Goal: Task Accomplishment & Management: Use online tool/utility

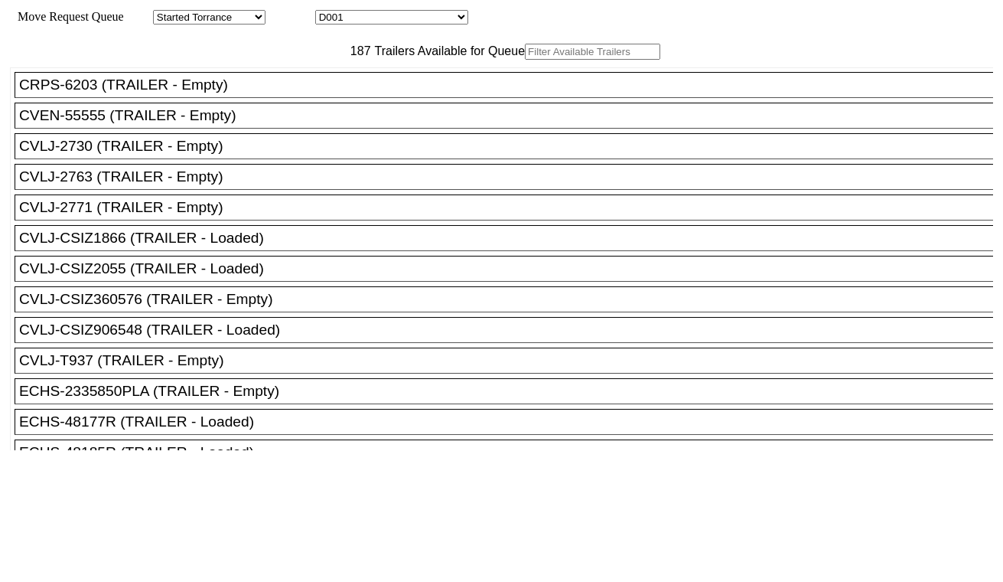
click at [370, 16] on select "D001 D002 D003 D004 D005 D006 D007 D008 D009 D010 D011 D012 D013 D014 D015 D016…" at bounding box center [391, 17] width 153 height 15
select select "3247"
click at [329, 12] on select "D001 D002 D003 D004 D005 D006 D007 D008 D009 D010 D011 D012 D013 D014 D015 D016…" at bounding box center [391, 17] width 153 height 15
click at [525, 60] on input "text" at bounding box center [592, 52] width 135 height 16
paste input "HLBU2238902"
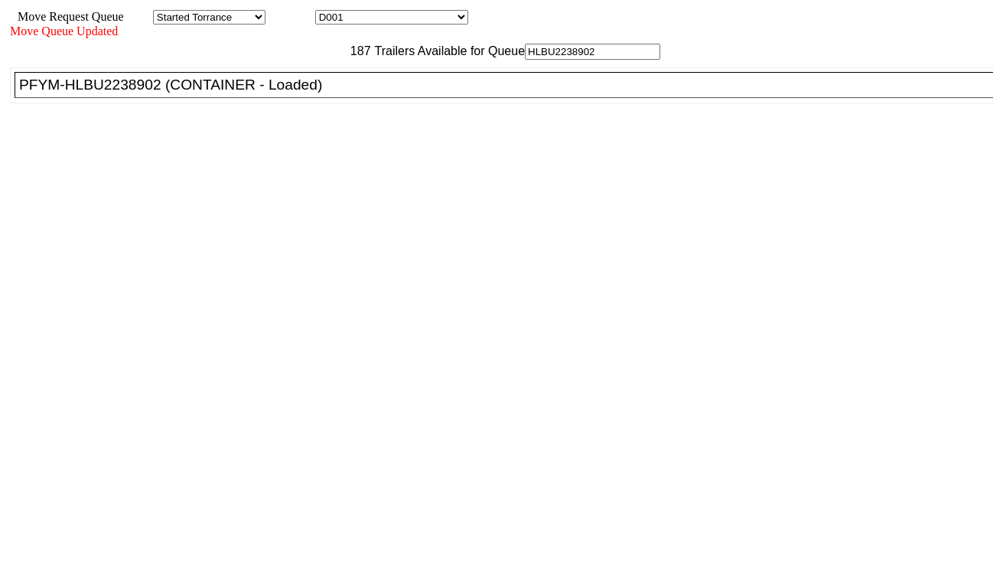
type input "HLBU2238902"
drag, startPoint x: 291, startPoint y: 117, endPoint x: 369, endPoint y: 150, distance: 84.7
click at [291, 93] on div "PFYM-HLBU2238902 (CONTAINER - Loaded)" at bounding box center [510, 85] width 983 height 17
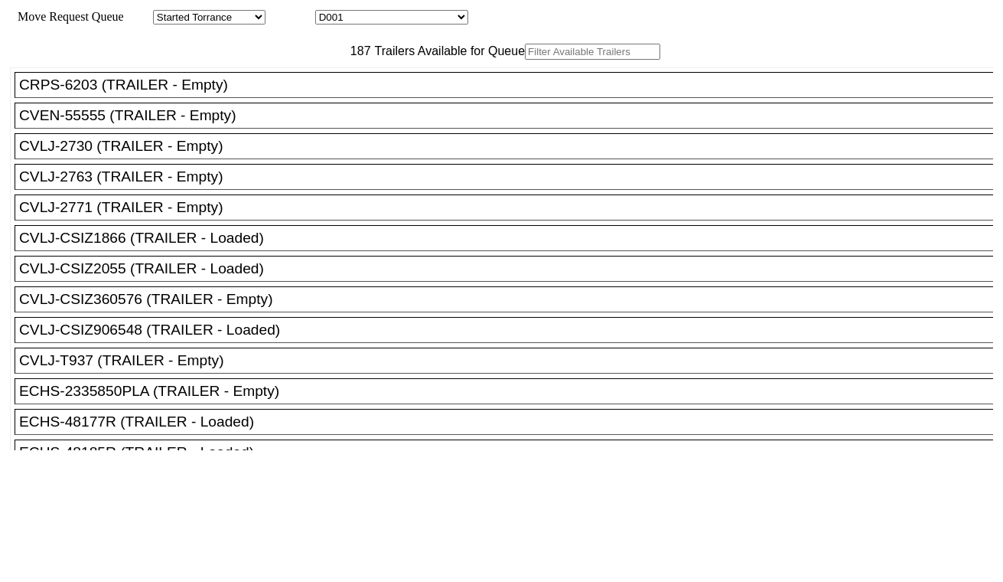
click at [432, 11] on body "Move Request Queue Area Started Torrance Lost Torrance Appt Torrance Bobtail B1…" at bounding box center [501, 258] width 991 height 504
select select "3248"
drag, startPoint x: 432, startPoint y: 11, endPoint x: 431, endPoint y: 24, distance: 13.0
click at [329, 12] on select "D001 D002 D003 D004 D005 D006 D007 D008 D009 D010 D011 D012 D013 D014 D015 D016…" at bounding box center [391, 17] width 153 height 15
click at [525, 60] on input "text" at bounding box center [592, 52] width 135 height 16
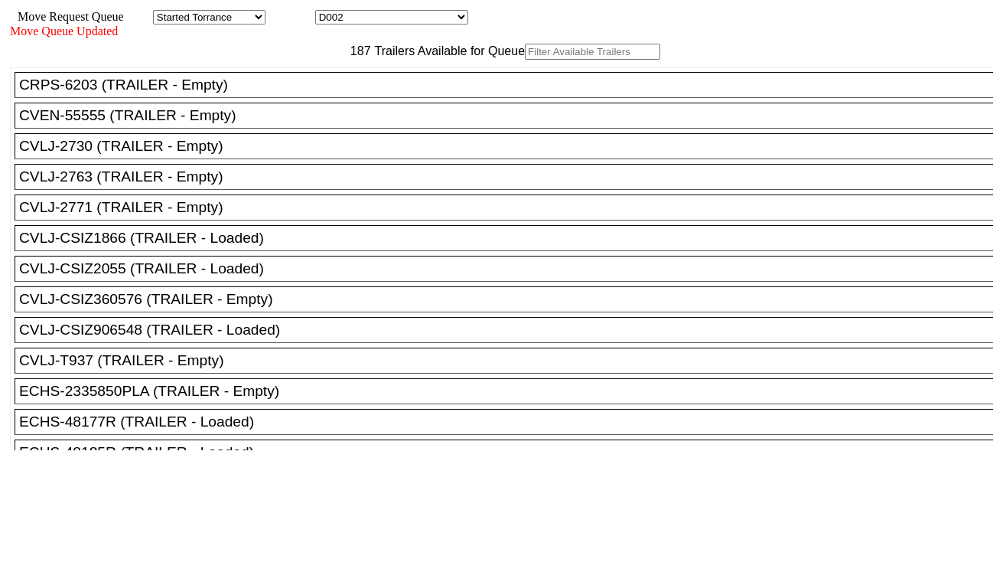
paste input "TGBU6486641"
type input "TGBU6486641"
click at [308, 93] on div "CRPS-6203 (TRAILER - Empty)" at bounding box center [510, 85] width 983 height 17
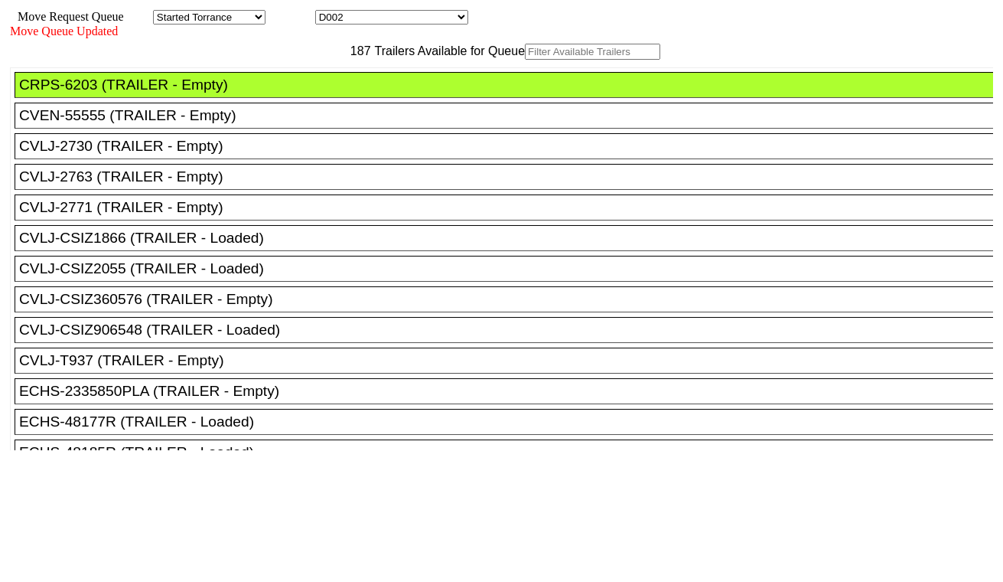
click at [525, 60] on input "text" at bounding box center [592, 52] width 135 height 16
paste input "TGBU6486641"
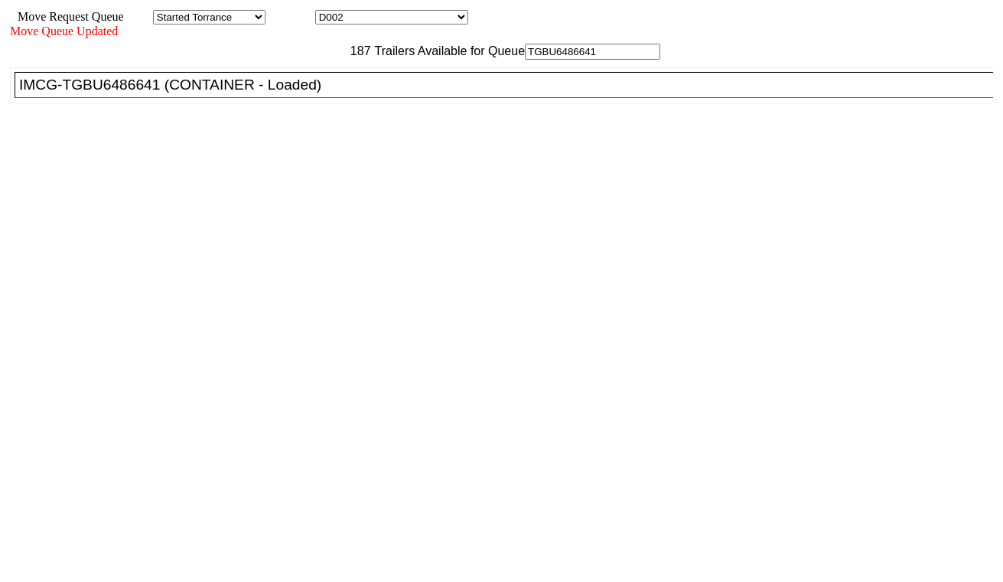
type input "TGBU6486641"
click at [302, 93] on div "IMCG-TGBU6486641 (CONTAINER - Loaded)" at bounding box center [510, 85] width 983 height 17
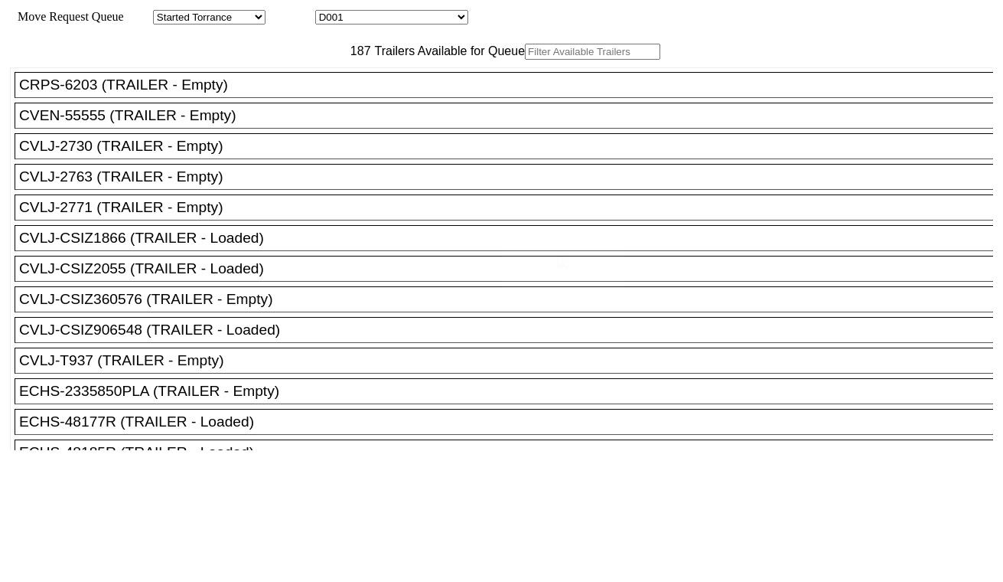
click at [403, 17] on select "D001 D002 D003 D004 D005 D006 D007 D008 D009 D010 D011 D012 D013 D014 D015 D016…" at bounding box center [391, 17] width 153 height 15
select select "3249"
click at [329, 12] on select "D001 D002 D003 D004 D005 D006 D007 D008 D009 D010 D011 D012 D013 D014 D015 D016…" at bounding box center [391, 17] width 153 height 15
click at [525, 60] on input "text" at bounding box center [592, 52] width 135 height 16
paste input "UACU5733760"
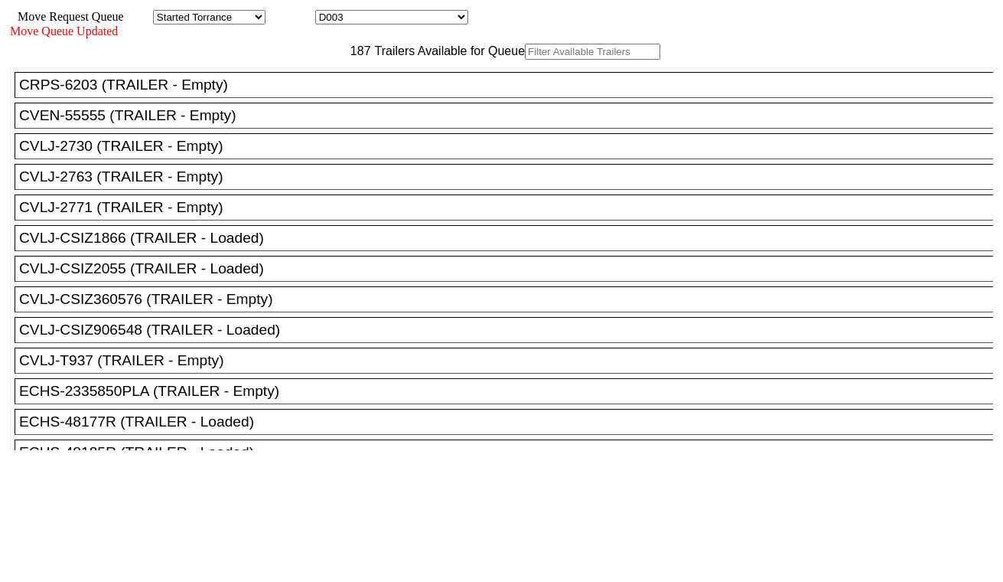
type input "UACU5733760"
click at [318, 93] on div "CRPS-6203 (TRAILER - Empty)" at bounding box center [510, 85] width 983 height 17
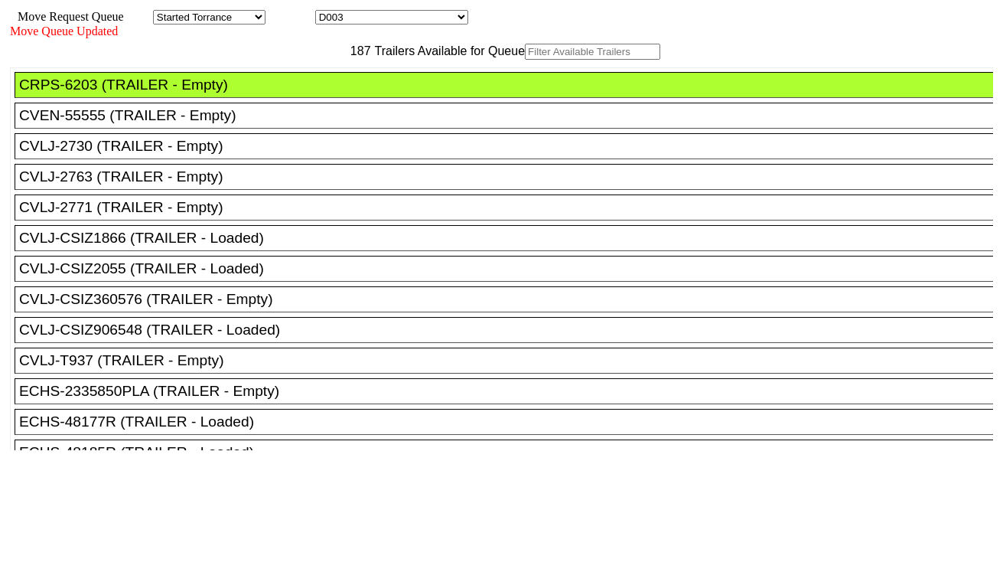
click at [525, 60] on input "text" at bounding box center [592, 52] width 135 height 16
paste input "UACU5733760"
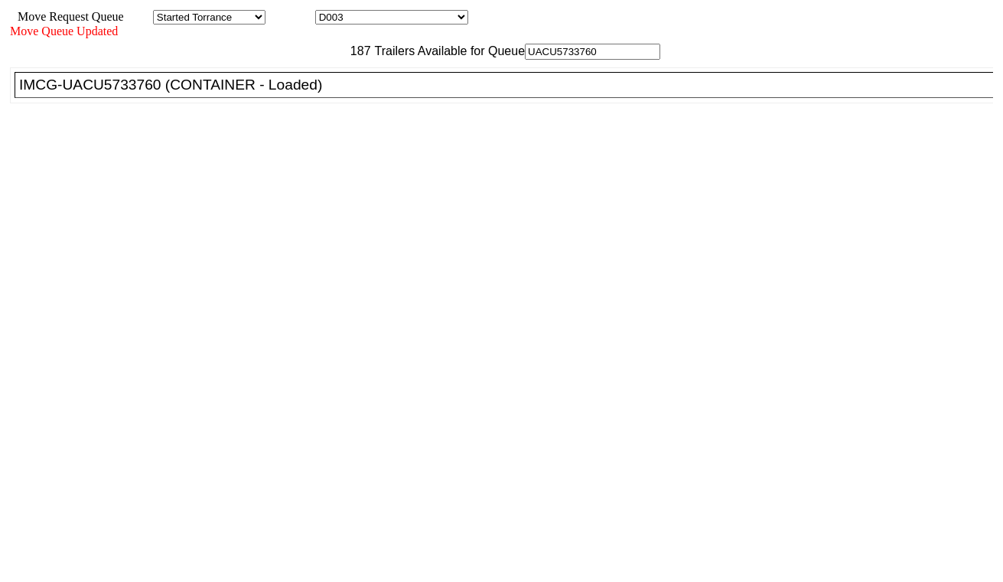
type input "UACU5733760"
click at [305, 93] on div "IMCG-UACU5733760 (CONTAINER - Loaded)" at bounding box center [510, 85] width 983 height 17
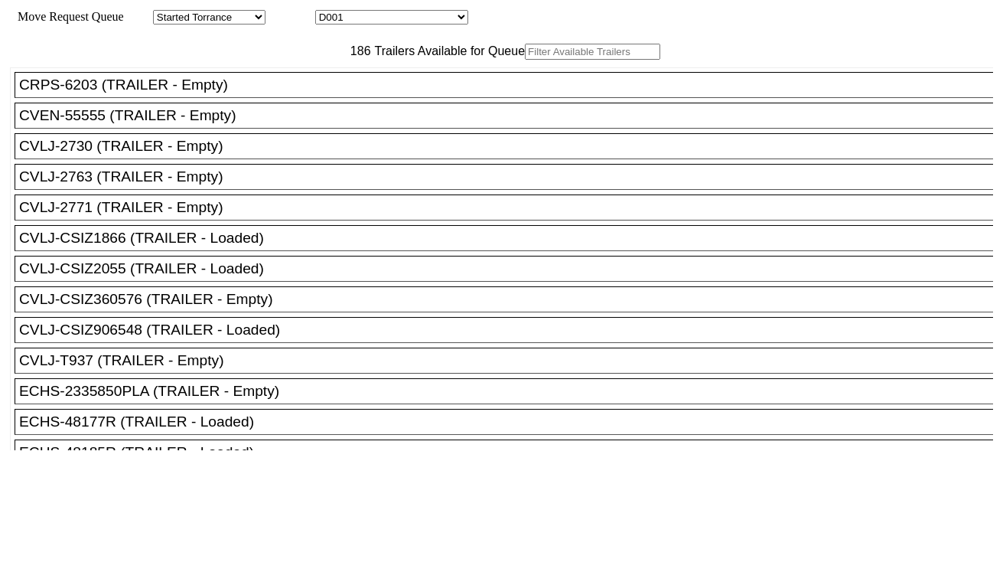
click at [525, 60] on input "text" at bounding box center [592, 52] width 135 height 16
paste input "TRHU8466329"
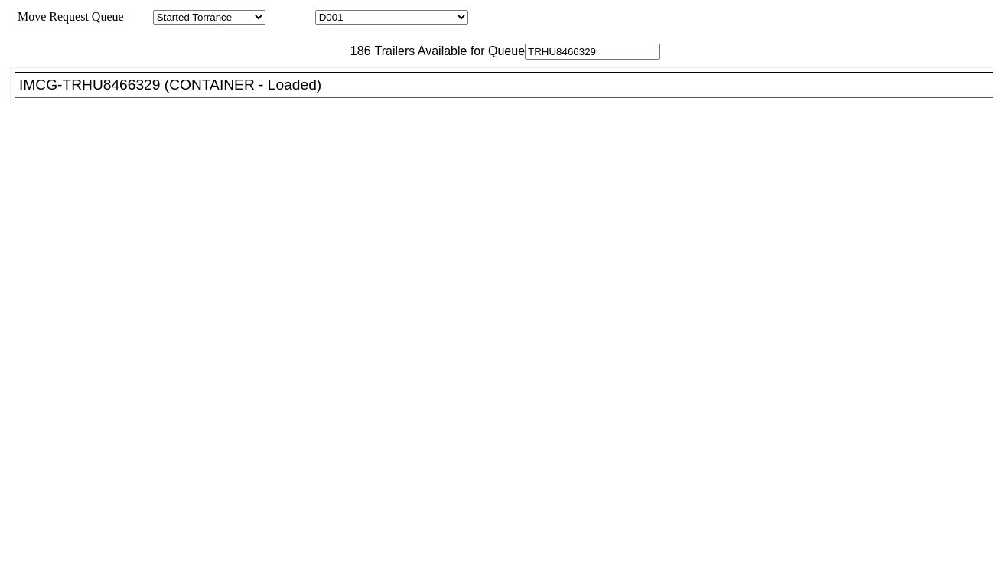
type input "TRHU8466329"
click at [287, 93] on div "IMCG-TRHU8466329 (CONTAINER - Loaded)" at bounding box center [510, 85] width 983 height 17
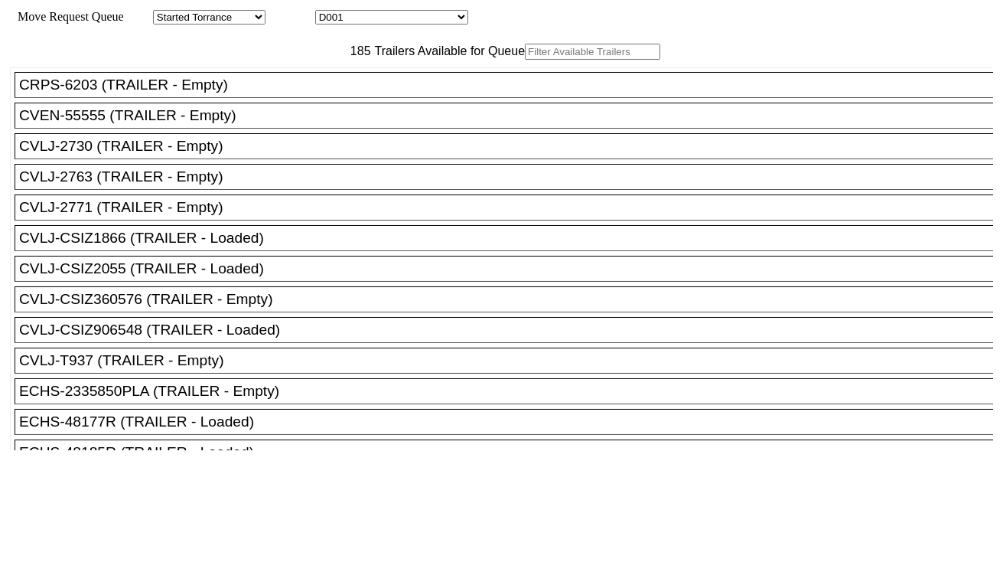
click at [380, 24] on div "Move Request Queue Area Started Torrance Lost Torrance Appt Torrance Bobtail B1…" at bounding box center [501, 17] width 983 height 15
click at [378, 23] on select "D001 D002 D003 D004 D005 D006 D007 D008 D009 D010 D011 D012 D013 D014 D015 D016…" at bounding box center [391, 17] width 153 height 15
select select "3251"
click at [329, 12] on select "D001 D002 D003 D004 D005 D006 D007 D008 D009 D010 D011 D012 D013 D014 D015 D016…" at bounding box center [391, 17] width 153 height 15
click at [525, 60] on input "text" at bounding box center [592, 52] width 135 height 16
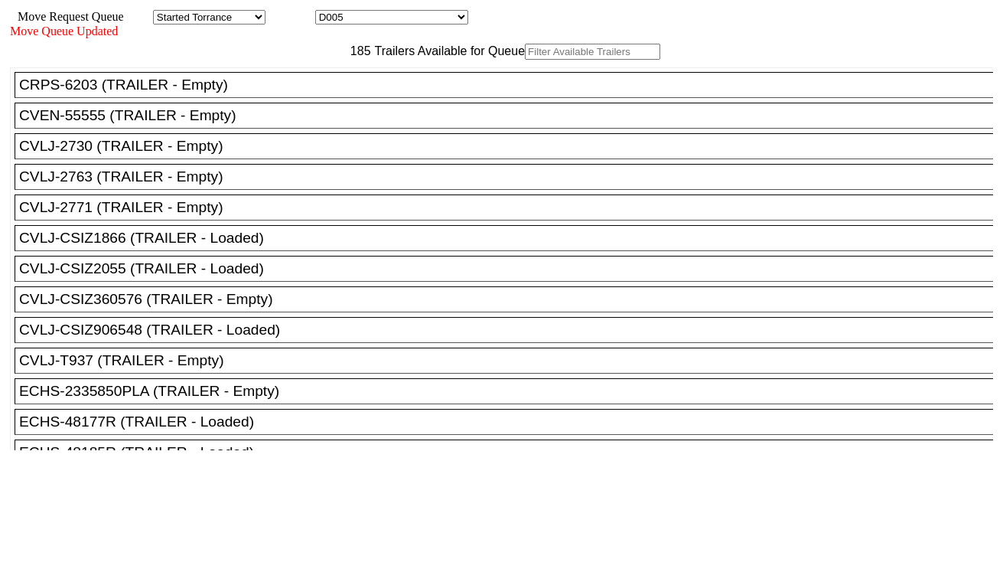
paste input "HMMU7021073"
type input "HMMU7021073"
click at [525, 60] on input "text" at bounding box center [592, 52] width 135 height 16
paste input "HMMU7021073"
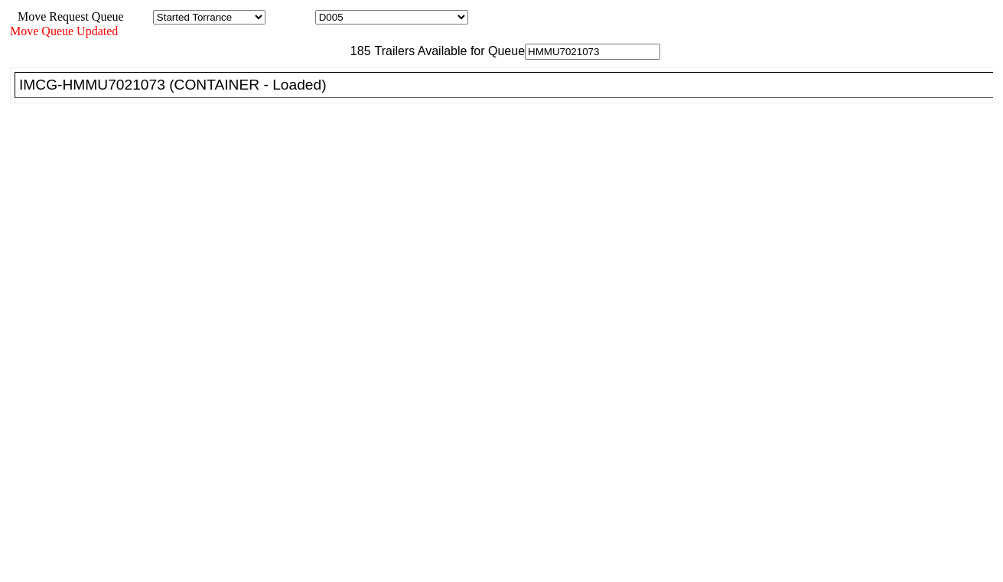
type input "HMMU7021073"
click at [306, 93] on div "IMCG-HMMU7021073 (CONTAINER - Loaded)" at bounding box center [510, 85] width 983 height 17
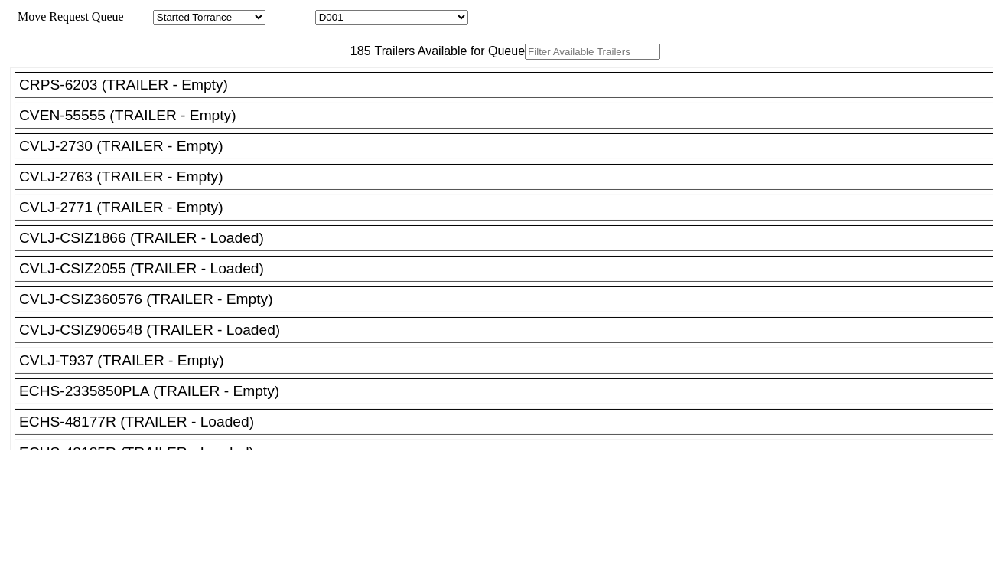
click at [367, 19] on select "D001 D002 D003 D004 D005 D006 D007 D008 D009 D010 D011 D012 D013 D014 D015 D016…" at bounding box center [391, 17] width 153 height 15
select select "3253"
click at [329, 12] on select "D001 D002 D003 D004 D005 D006 D007 D008 D009 D010 D011 D012 D013 D014 D015 D016…" at bounding box center [391, 17] width 153 height 15
click at [525, 60] on input "text" at bounding box center [592, 52] width 135 height 16
paste input "ECMU4833569"
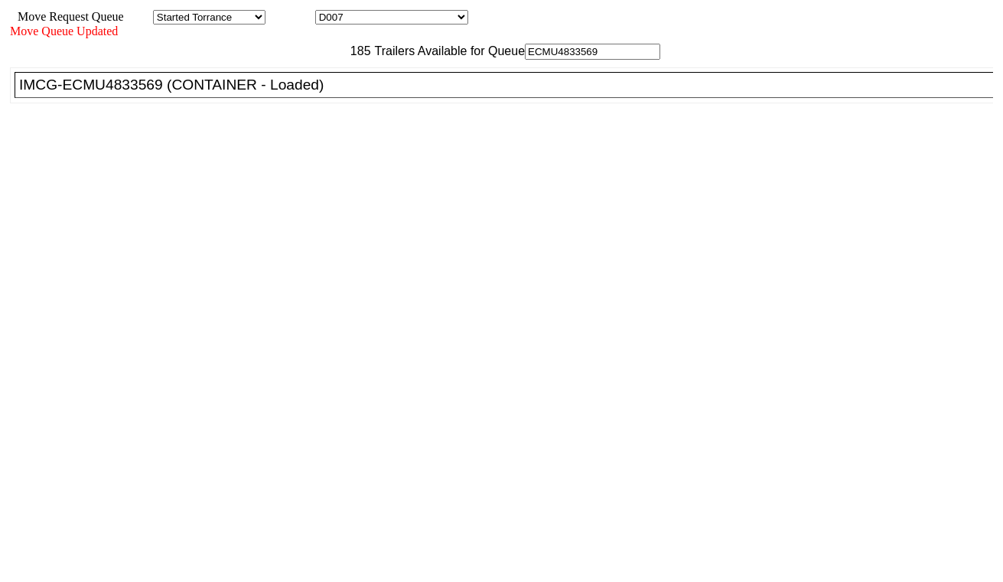
type input "ECMU4833569"
click at [325, 93] on div "IMCG-ECMU4833569 (CONTAINER - Loaded)" at bounding box center [510, 85] width 983 height 17
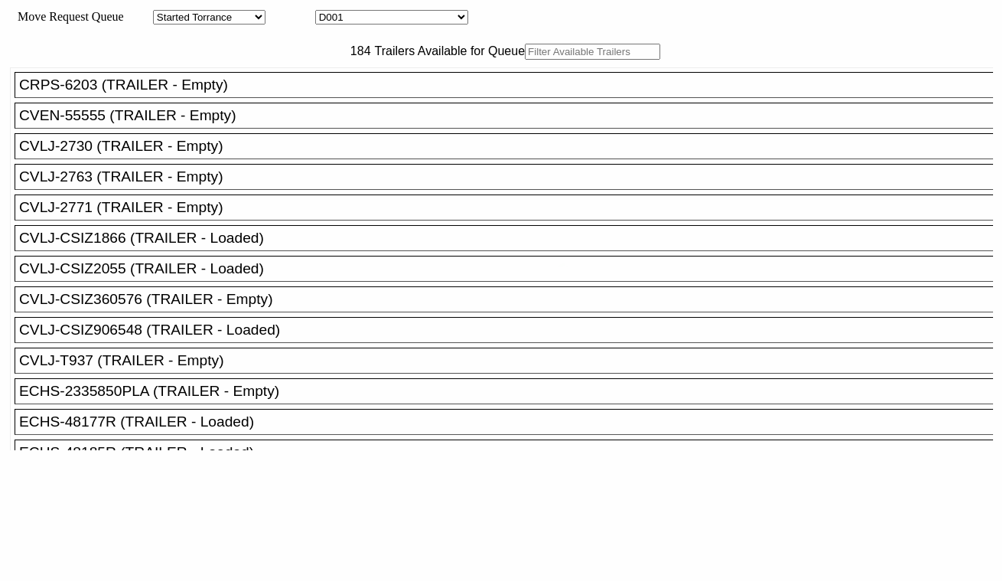
click at [426, 24] on select "D001 D002 D003 D004 D005 D006 D007 D008 D009 D010 D011 D012 D013 D014 D015 D016…" at bounding box center [391, 17] width 153 height 15
select select "3254"
click at [329, 12] on select "D001 D002 D003 D004 D005 D006 D007 D008 D009 D010 D011 D012 D013 D014 D015 D016…" at bounding box center [391, 17] width 153 height 15
click at [525, 60] on input "text" at bounding box center [592, 52] width 135 height 16
paste input "CMAU7863190"
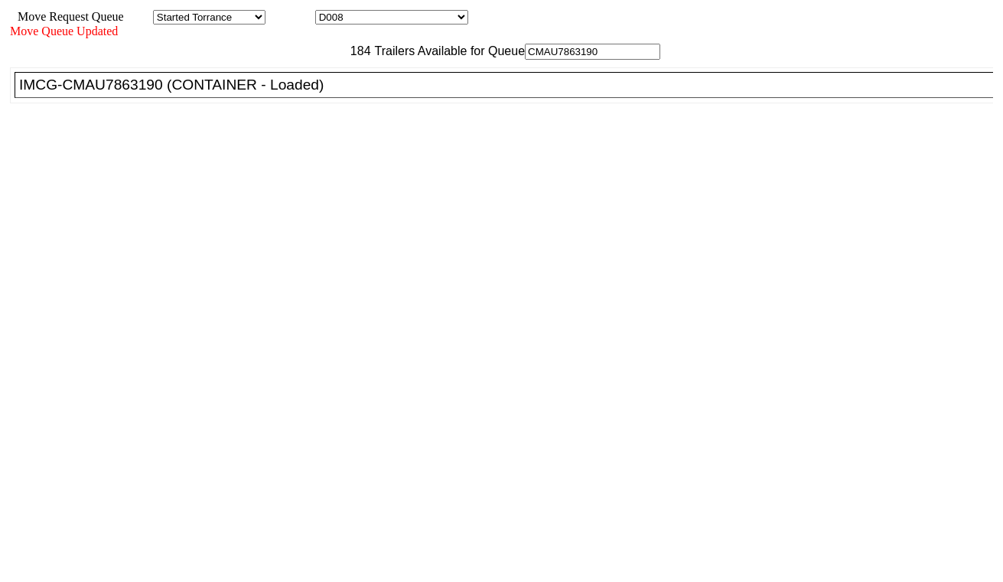
type input "CMAU7863190"
click at [318, 93] on div "IMCG-CMAU7863190 (CONTAINER - Loaded)" at bounding box center [510, 85] width 983 height 17
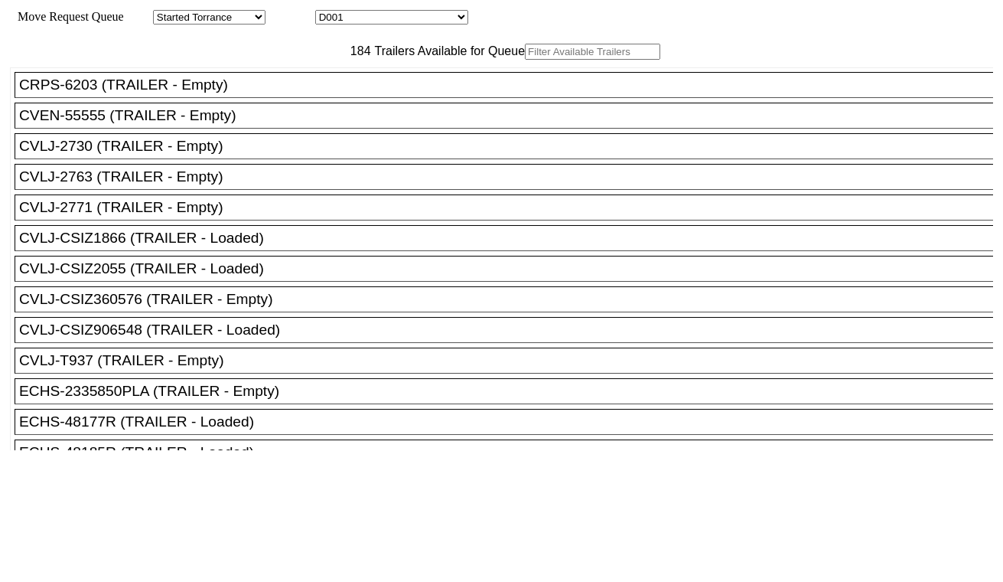
click at [400, 18] on select "D001 D002 D003 D004 D005 D006 D007 D008 D009 D010 D011 D012 D013 D014 D015 D016…" at bounding box center [391, 17] width 153 height 15
select select "3255"
click at [329, 12] on select "D001 D002 D003 D004 D005 D006 D007 D008 D009 D010 D011 D012 D013 D014 D015 D016…" at bounding box center [391, 17] width 153 height 15
click at [525, 60] on input "text" at bounding box center [592, 52] width 135 height 16
paste input "KOCU4489719"
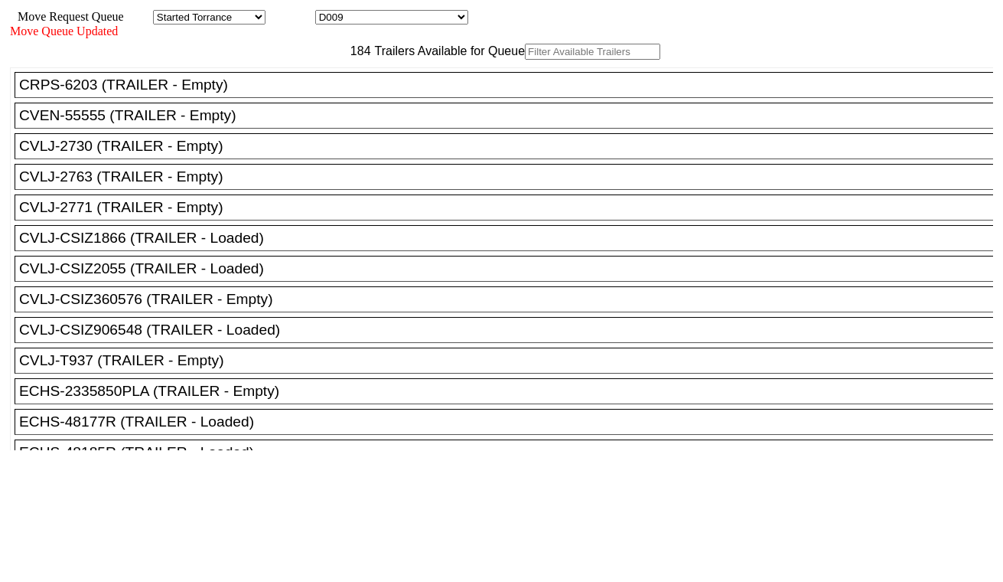
type input "KOCU4489719"
click at [525, 60] on input "text" at bounding box center [592, 52] width 135 height 16
paste input "KOCU4489719"
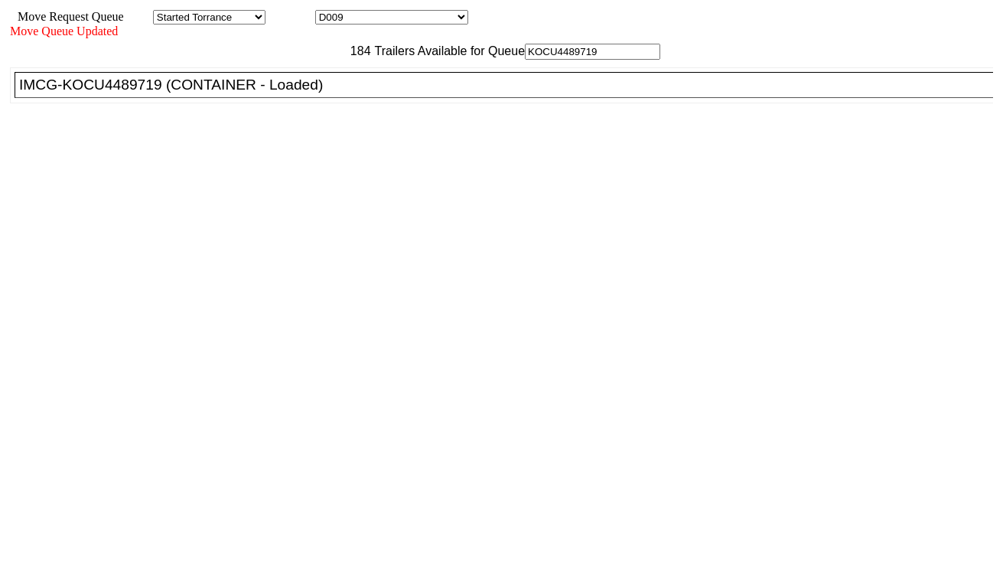
type input "KOCU4489719"
click at [311, 93] on div "IMCG-KOCU4489719 (CONTAINER - Loaded)" at bounding box center [510, 85] width 983 height 17
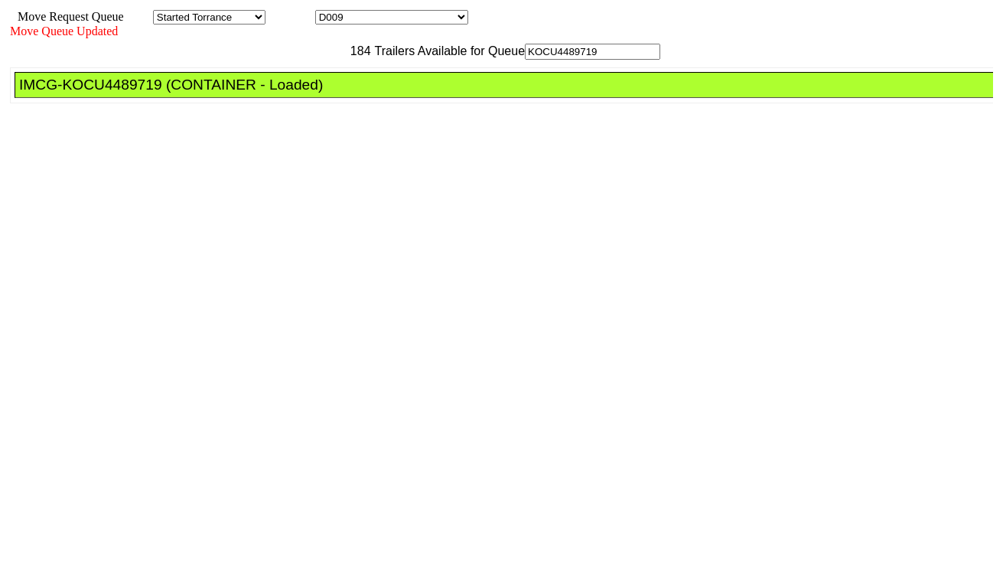
drag, startPoint x: 468, startPoint y: 204, endPoint x: 614, endPoint y: 328, distance: 191.1
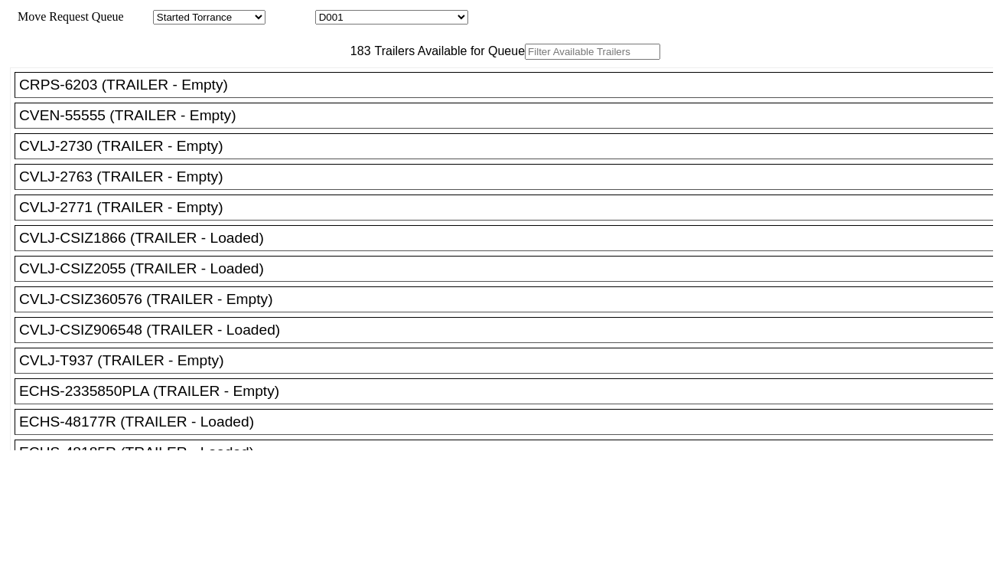
click at [419, 24] on select "D001 D002 D003 D004 D005 D006 D007 D008 D009 D010 D011 D012 D013 D014 D015 D016…" at bounding box center [391, 17] width 153 height 15
select select "3256"
click at [329, 12] on select "D001 D002 D003 D004 D005 D006 D007 D008 D009 D010 D011 D012 D013 D014 D015 D016…" at bounding box center [391, 17] width 153 height 15
click at [525, 60] on input "text" at bounding box center [592, 52] width 135 height 16
paste input "MRSU7776306"
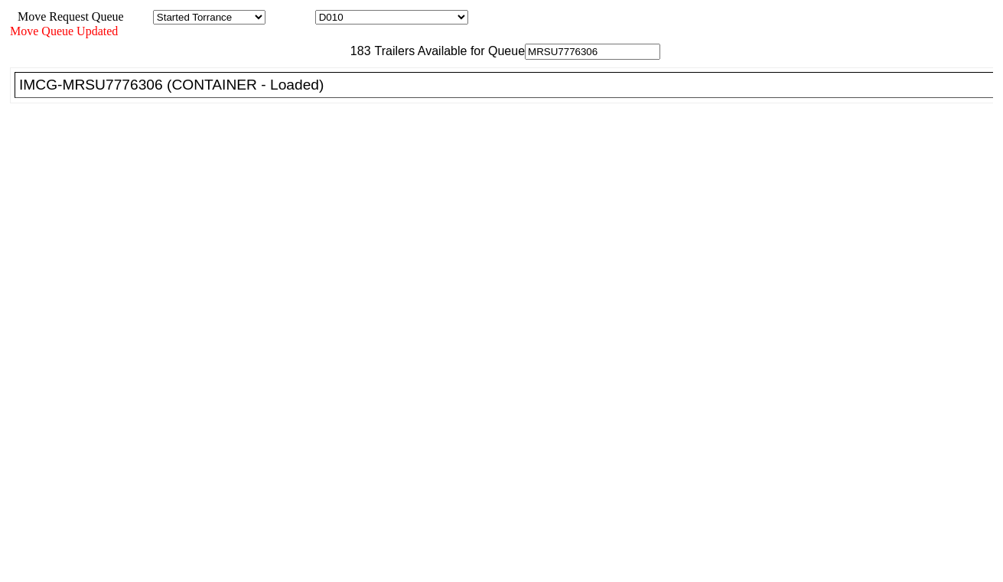
type input "MRSU7776306"
drag, startPoint x: 311, startPoint y: 129, endPoint x: 324, endPoint y: 132, distance: 12.8
click at [314, 93] on div "IMCG-MRSU7776306 (CONTAINER - Loaded)" at bounding box center [510, 85] width 983 height 17
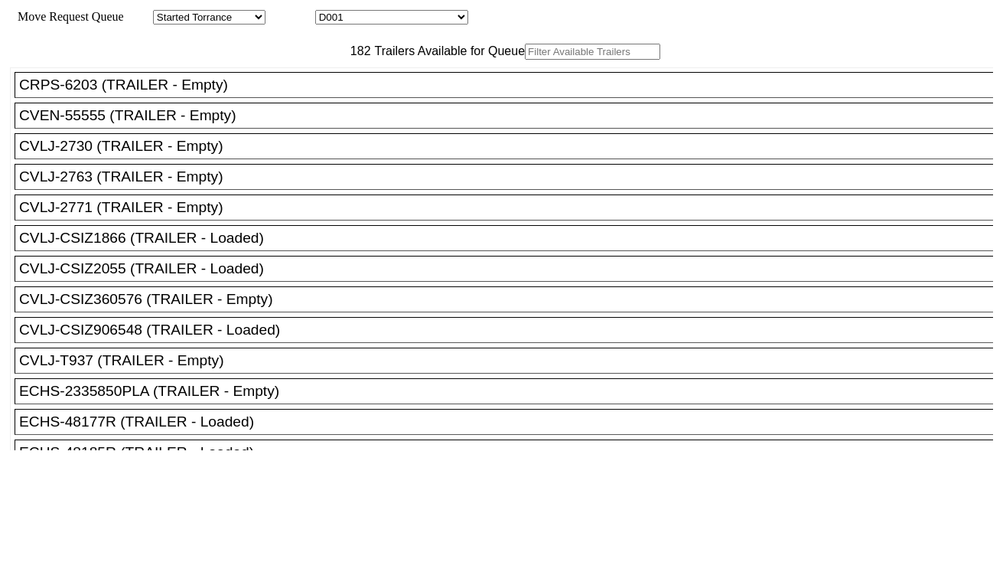
click at [422, 21] on select "D001 D002 D003 D004 D005 D006 D007 D008 D009 D010 D011 D012 D013 D014 D015 D016…" at bounding box center [391, 17] width 153 height 15
select select "3257"
click at [329, 12] on select "D001 D002 D003 D004 D005 D006 D007 D008 D009 D010 D011 D012 D013 D014 D015 D016…" at bounding box center [391, 17] width 153 height 15
click at [525, 60] on input "text" at bounding box center [592, 52] width 135 height 16
paste input "CAAU8880909"
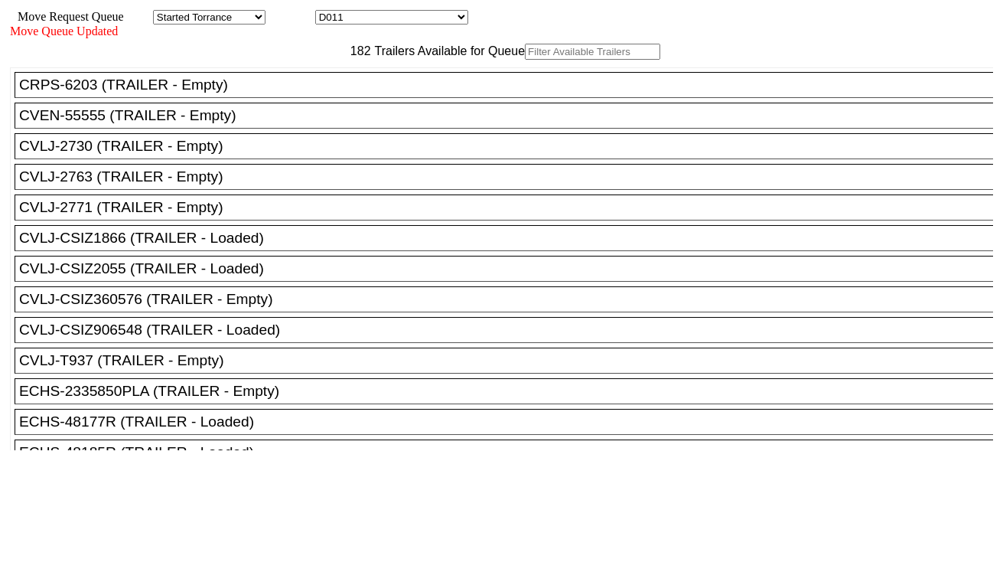
type input "CAAU8880909"
click at [525, 60] on input "text" at bounding box center [592, 52] width 135 height 16
paste input "CAAU8880909"
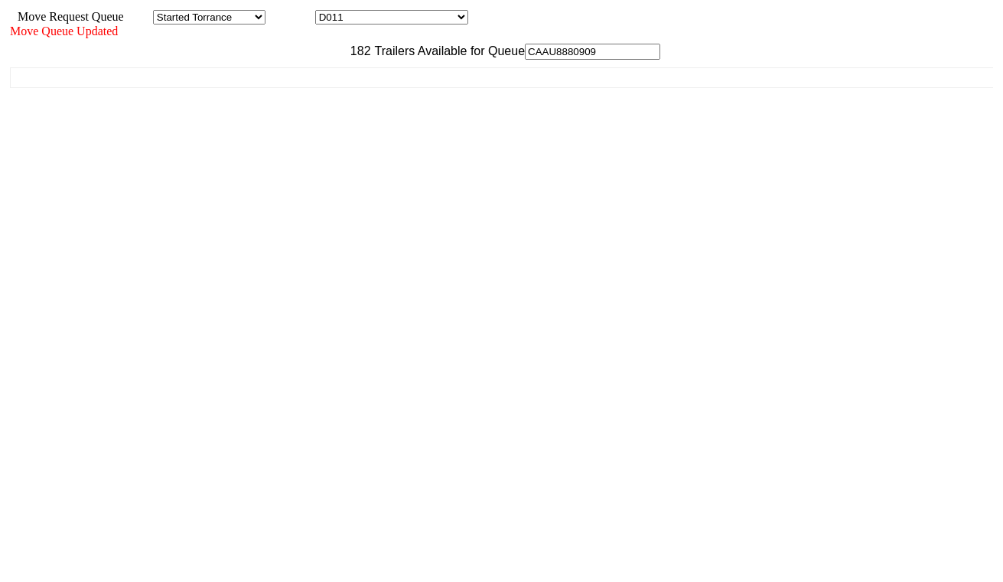
type input "CAAU8880909"
click at [307, 88] on ul "CRPS-6203 (TRAILER - Empty) CVEN-55555 (TRAILER - Empty) CVLJ-2730 (TRAILER - E…" at bounding box center [502, 77] width 985 height 21
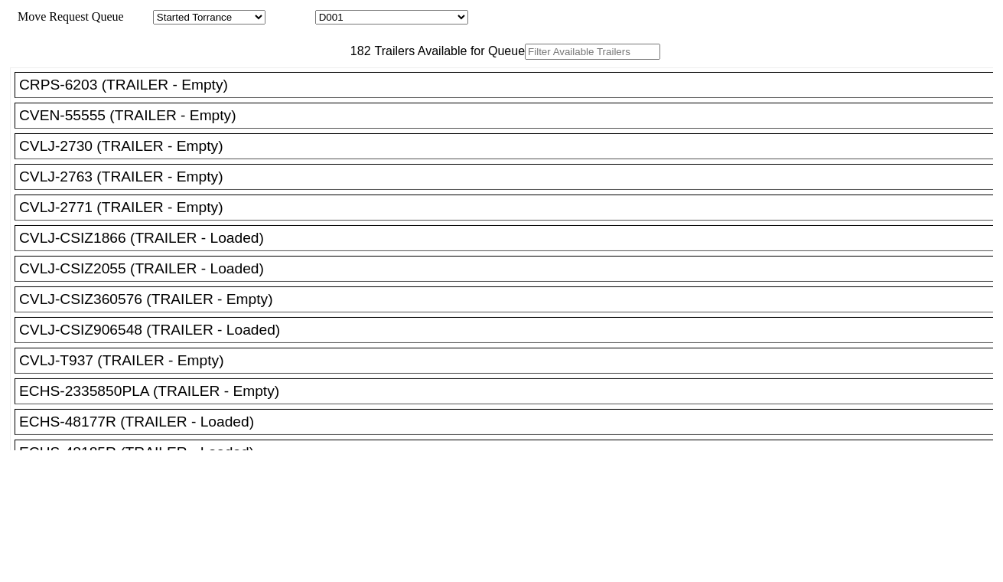
click at [525, 60] on input "text" at bounding box center [592, 52] width 135 height 16
paste input "CRSU9334181"
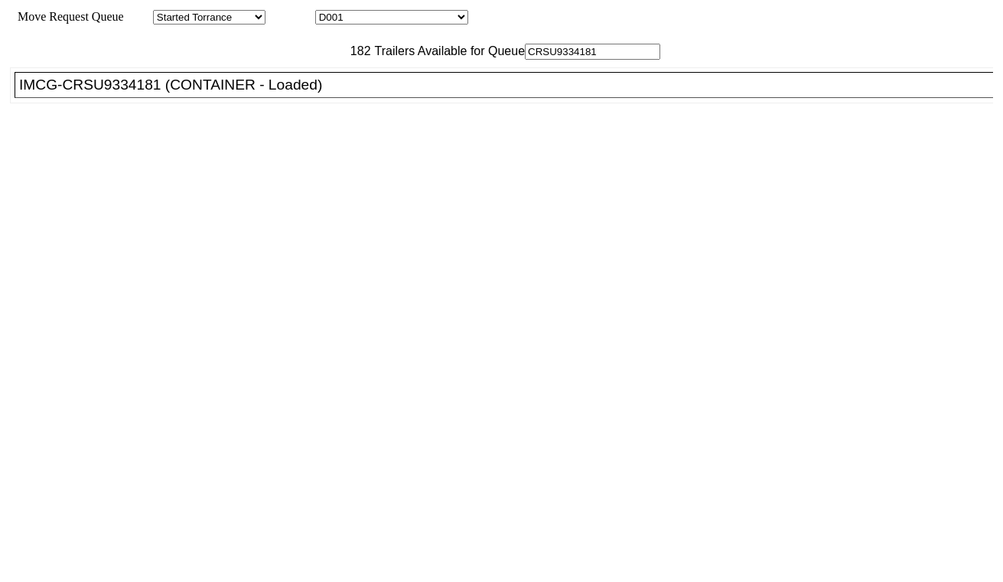
type input "CRSU9334181"
click at [309, 93] on div "IMCG-CRSU9334181 (CONTAINER - Loaded)" at bounding box center [510, 85] width 983 height 17
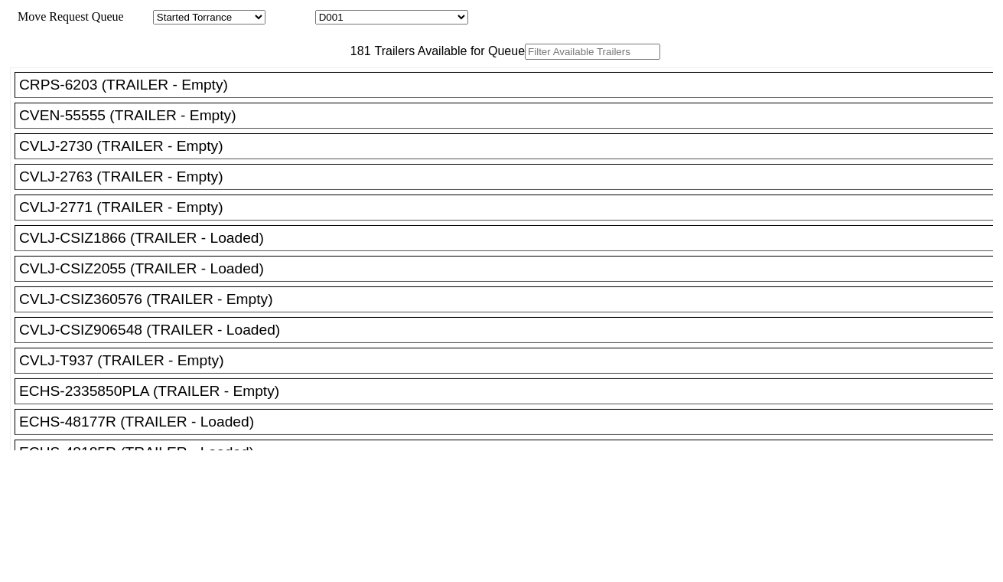
click at [409, 19] on select "D001 D002 D003 D004 D005 D006 D007 D008 D009 D010 D011 D012 D013 D014 D015 D016…" at bounding box center [391, 17] width 153 height 15
select select "3259"
click at [329, 12] on select "D001 D002 D003 D004 D005 D006 D007 D008 D009 D010 D011 D012 D013 D014 D015 D016…" at bounding box center [391, 17] width 153 height 15
click at [525, 60] on input "text" at bounding box center [592, 52] width 135 height 16
paste input "CMAU9332675"
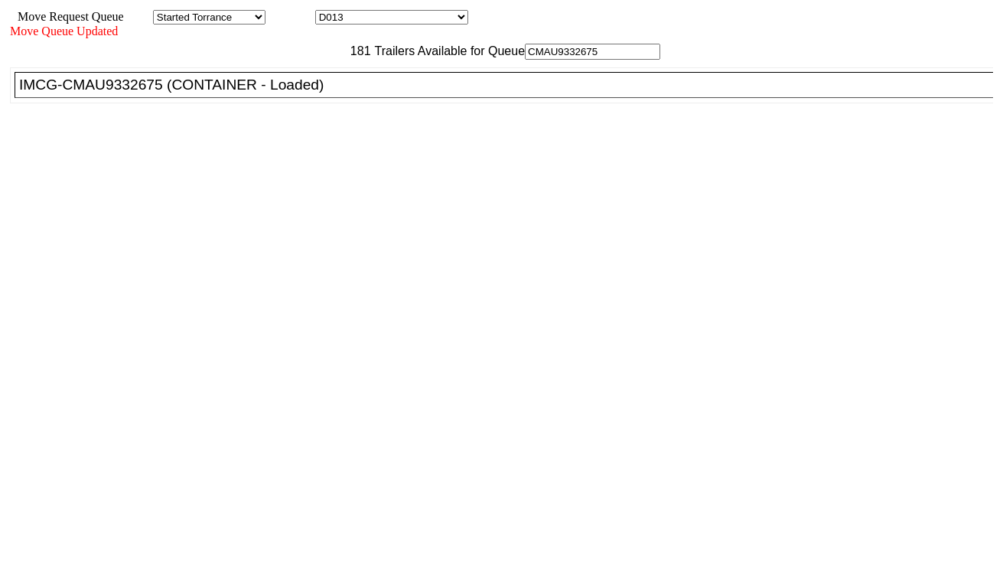
type input "CMAU9332675"
drag, startPoint x: 318, startPoint y: 126, endPoint x: 339, endPoint y: 145, distance: 28.7
click at [318, 93] on div "IMCG-CMAU9332675 (CONTAINER - Loaded)" at bounding box center [510, 85] width 983 height 17
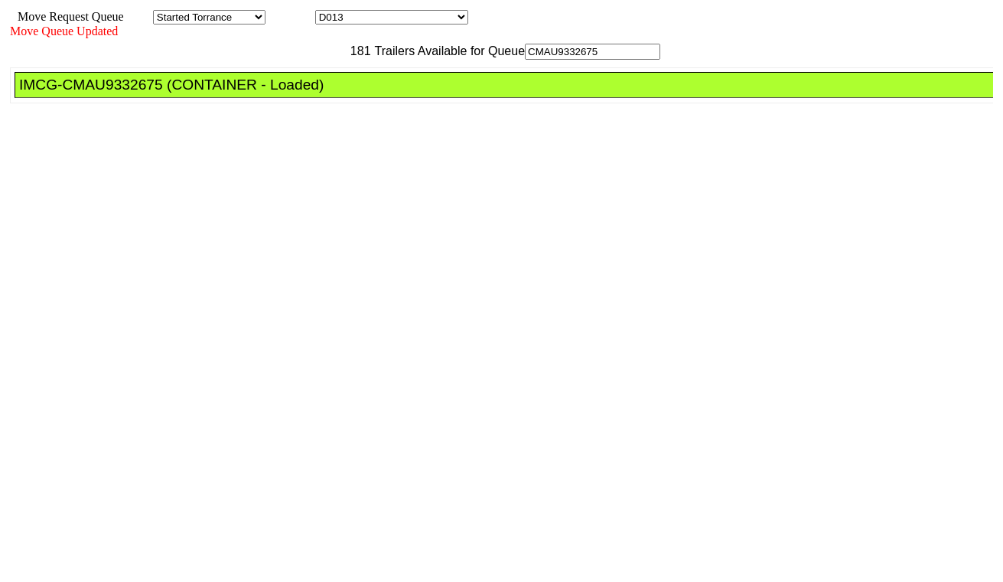
drag, startPoint x: 449, startPoint y: 207, endPoint x: 519, endPoint y: 266, distance: 91.2
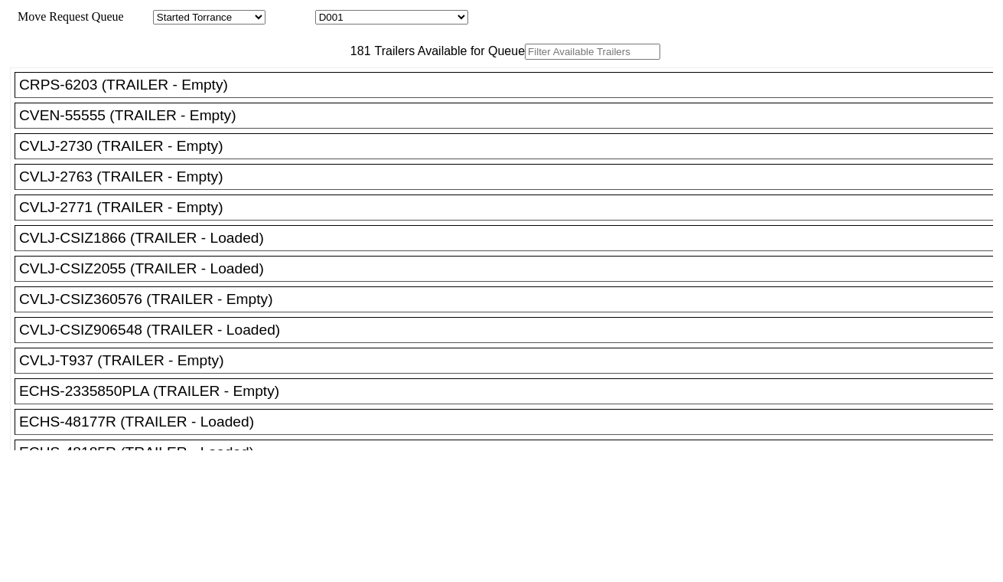
click at [414, 18] on select "D001 D002 D003 D004 D005 D006 D007 D008 D009 D010 D011 D012 D013 D014 D015 D016…" at bounding box center [391, 17] width 153 height 15
select select "3260"
click at [329, 12] on select "D001 D002 D003 D004 D005 D006 D007 D008 D009 D010 D011 D012 D013 D014 D015 D016…" at bounding box center [391, 17] width 153 height 15
click at [525, 60] on input "text" at bounding box center [592, 52] width 135 height 16
paste input "FSCU8077986"
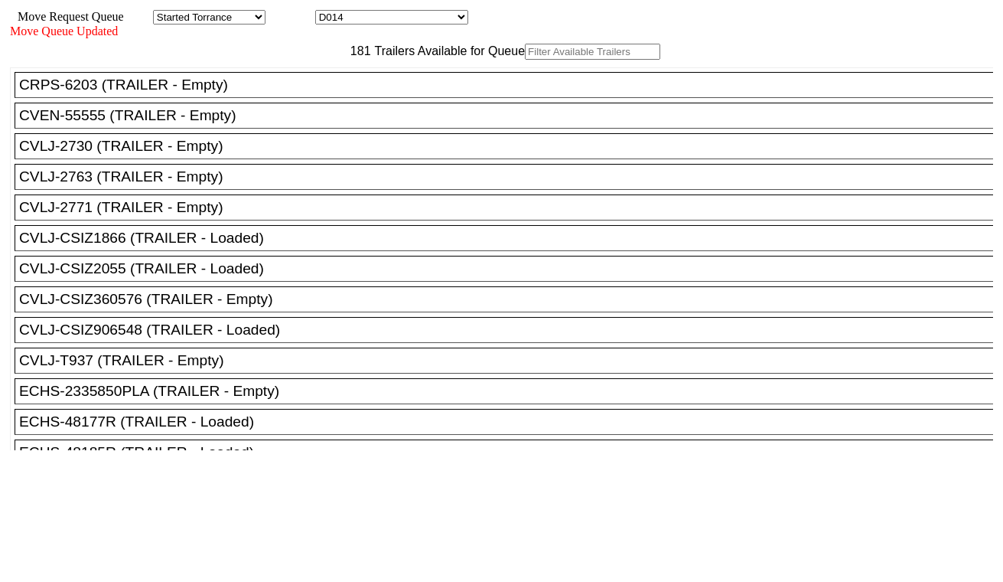
type input "FSCU8077986"
click at [525, 60] on input "text" at bounding box center [592, 52] width 135 height 16
paste input "FSCU8077986"
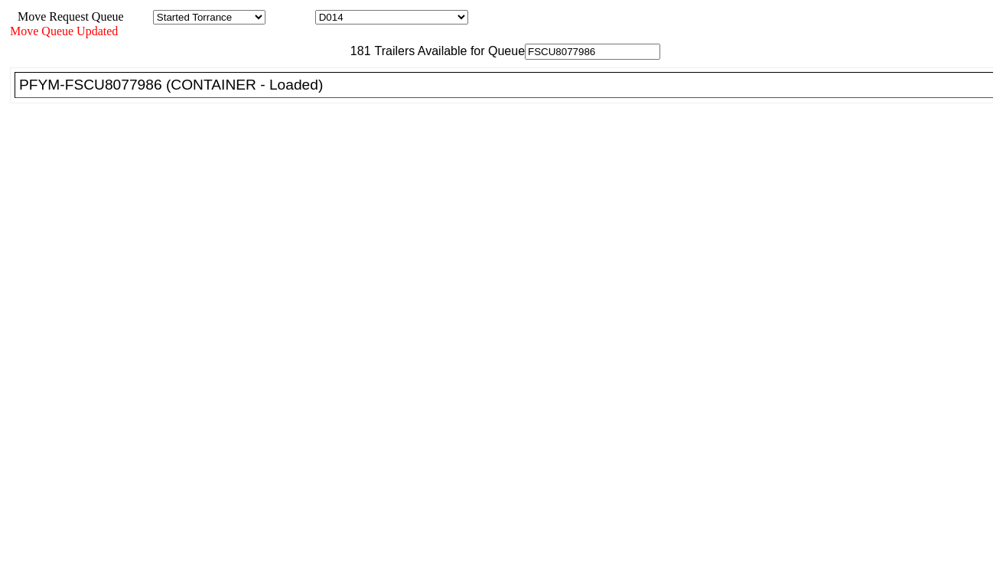
type input "FSCU8077986"
click at [314, 93] on div "PFYM-FSCU8077986 (CONTAINER - Loaded)" at bounding box center [510, 85] width 983 height 17
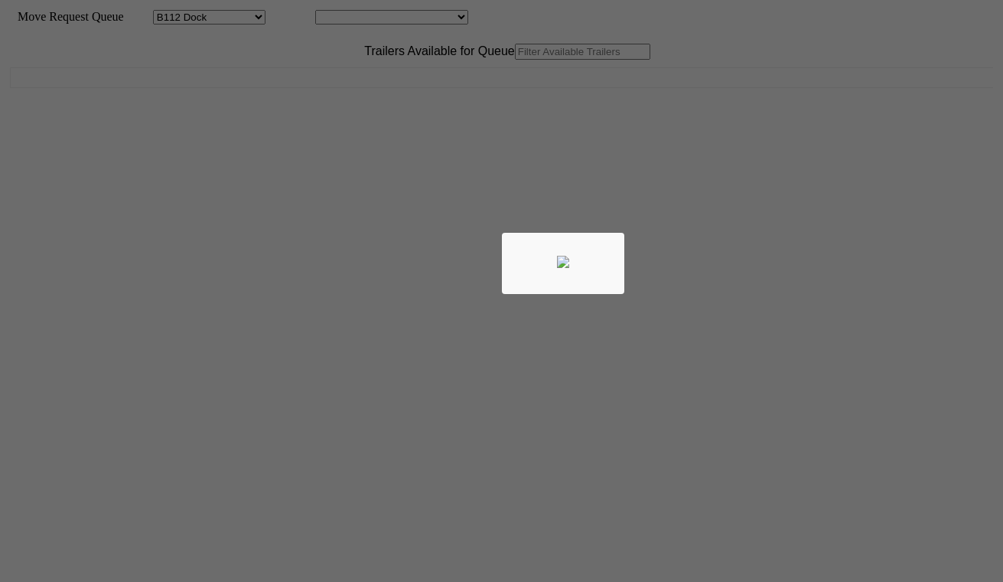
select select "121"
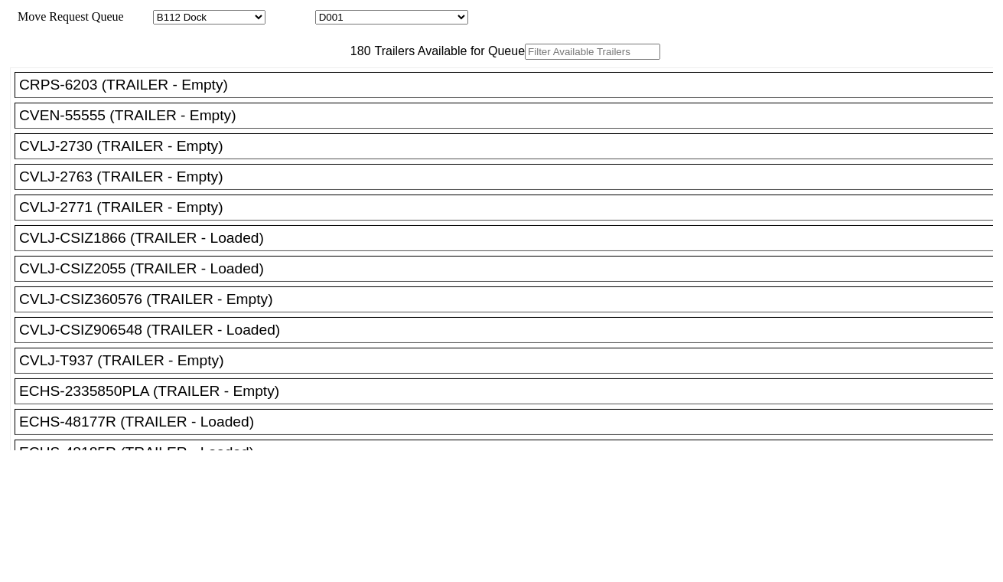
click at [406, 15] on select "D001 D002 D003 D004 D005 D006 D007 D008 D009 D010 D011 D012 D013 D014 D015 D016…" at bounding box center [391, 17] width 153 height 15
select select "3261"
click at [329, 12] on select "D001 D002 D003 D004 D005 D006 D007 D008 D009 D010 D011 D012 D013 D014 D015 D016…" at bounding box center [391, 17] width 153 height 15
click at [525, 60] on input "text" at bounding box center [592, 52] width 135 height 16
paste input "TGBU5111065"
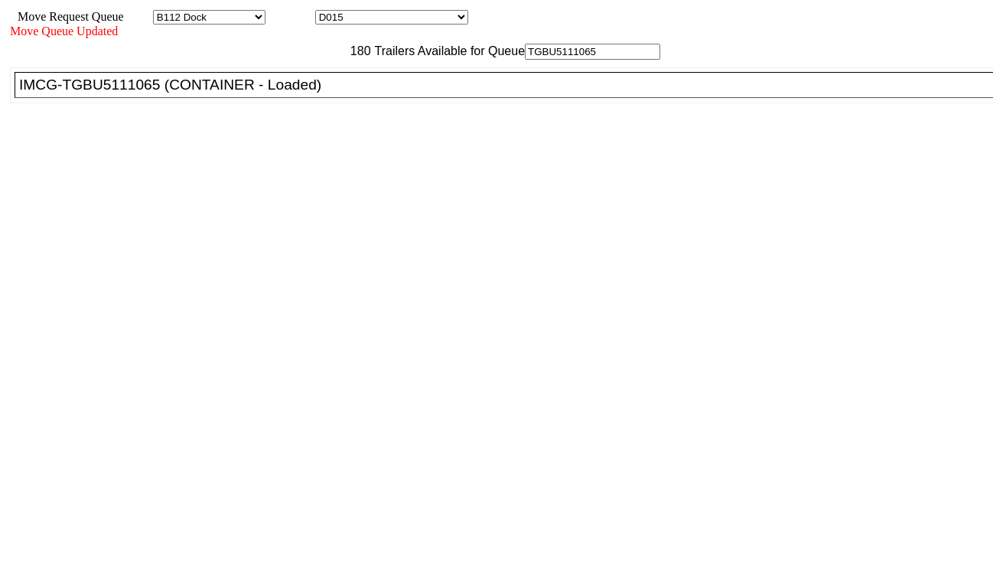
type input "TGBU5111065"
click at [332, 98] on li "IMCG-TGBU5111065 (CONTAINER - Loaded)" at bounding box center [511, 85] width 993 height 26
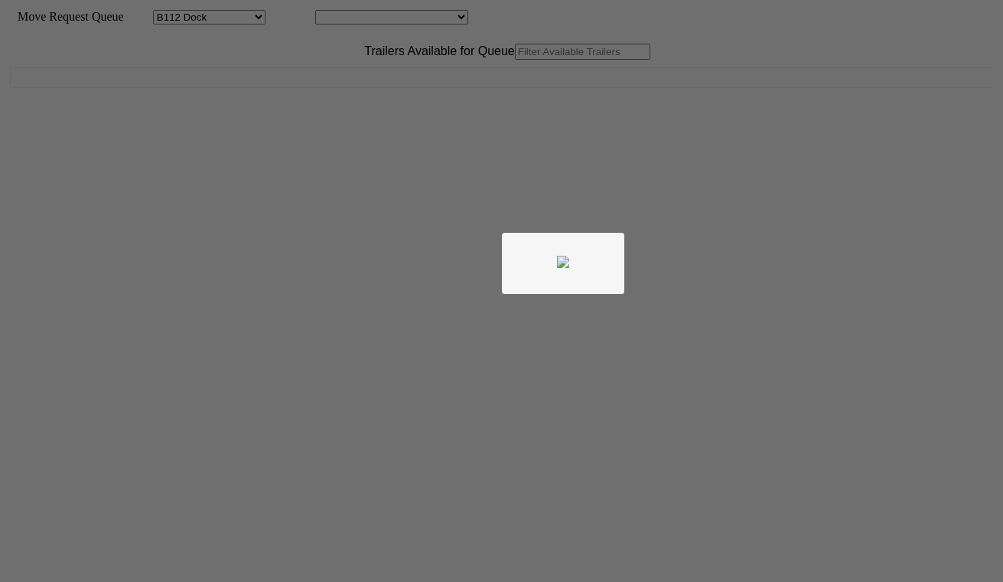
select select "121"
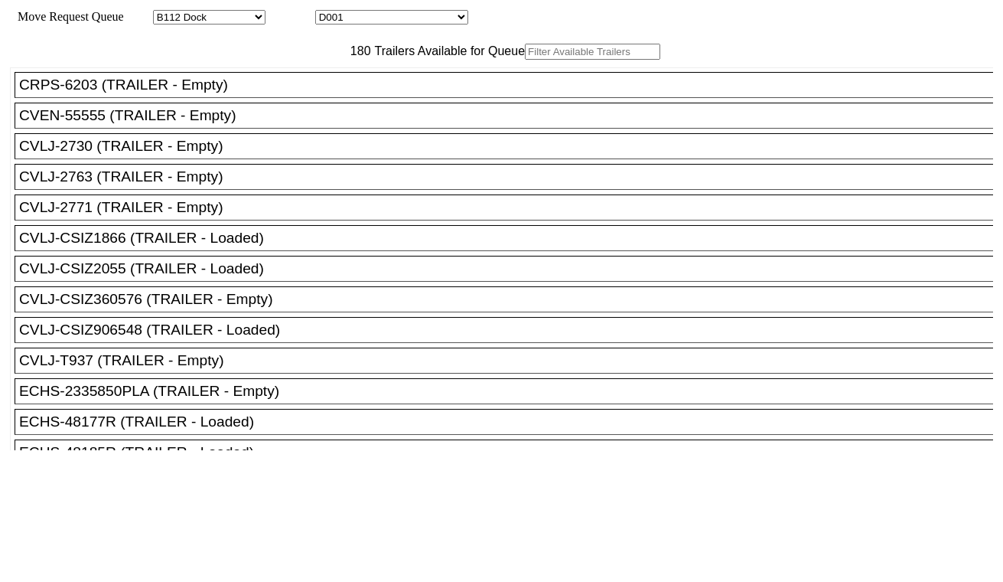
click at [410, 20] on select "D001 D002 D003 D004 D005 D006 D007 D008 D009 D010 D011 D012 D013 D014 D015 D016…" at bounding box center [391, 17] width 153 height 15
select select "3262"
click at [329, 12] on select "D001 D002 D003 D004 D005 D006 D007 D008 D009 D010 D011 D012 D013 D014 D015 D016…" at bounding box center [391, 17] width 153 height 15
click at [525, 60] on input "text" at bounding box center [592, 52] width 135 height 16
paste input "KOCU5208945"
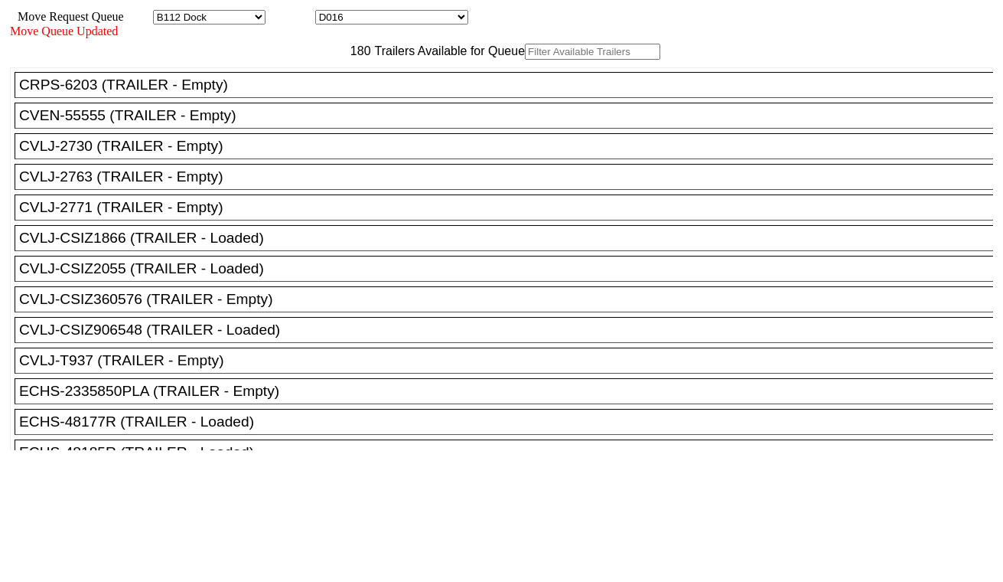
type input "KOCU5208945"
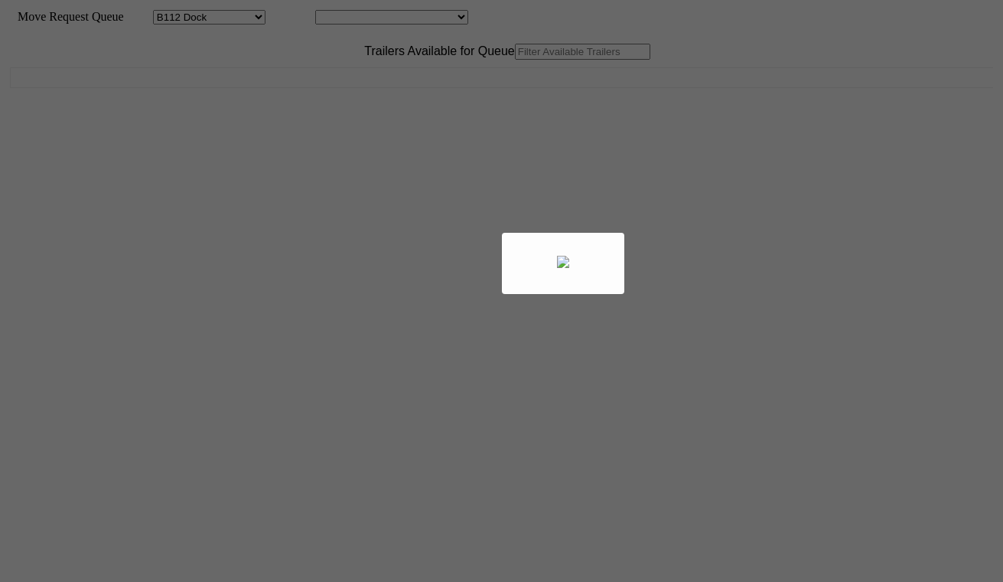
select select "121"
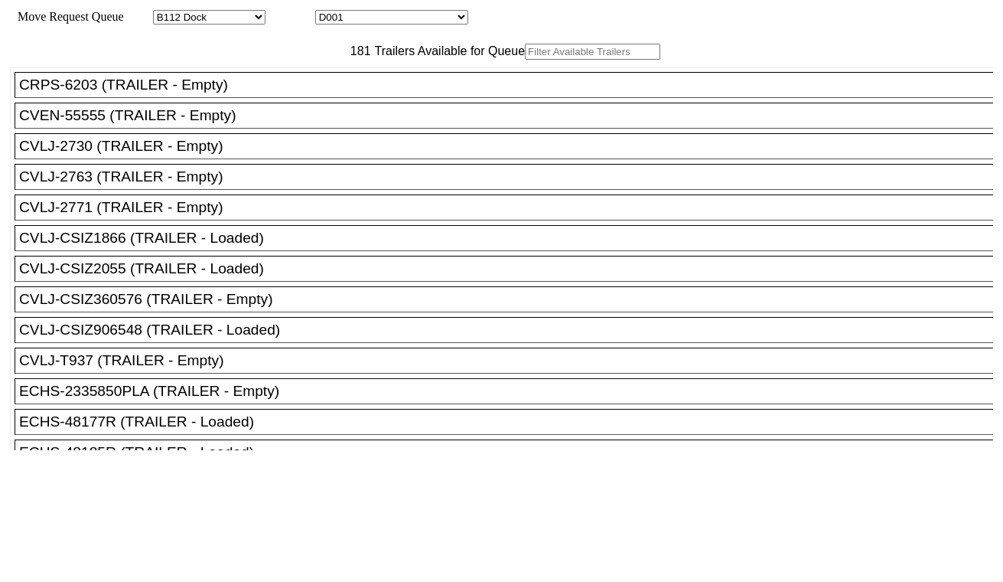
click at [525, 60] on input "text" at bounding box center [592, 52] width 135 height 16
paste input "GAOU6370873"
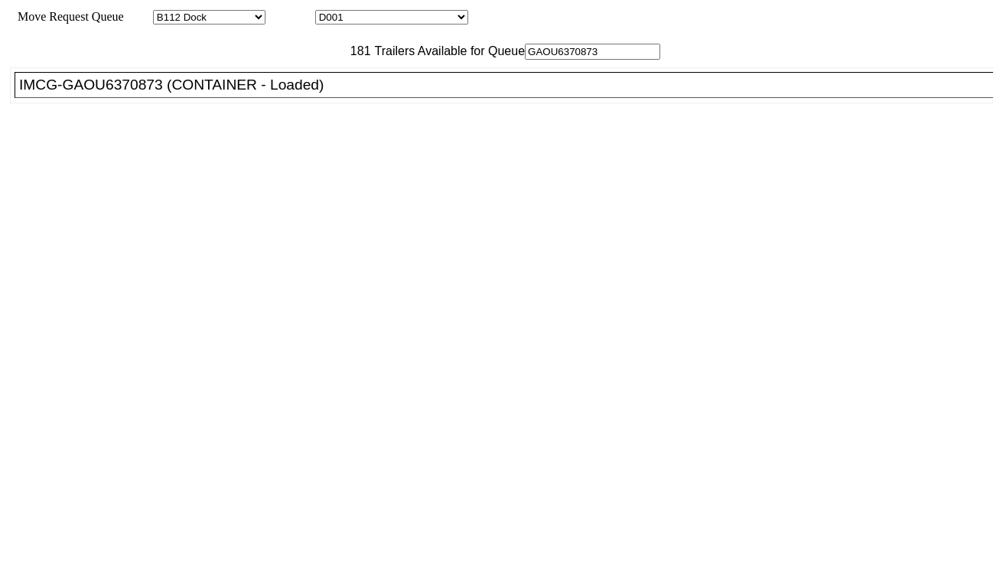
type input "GAOU6370873"
click at [300, 93] on div "IMCG-GAOU6370873 (CONTAINER - Loaded)" at bounding box center [510, 85] width 983 height 17
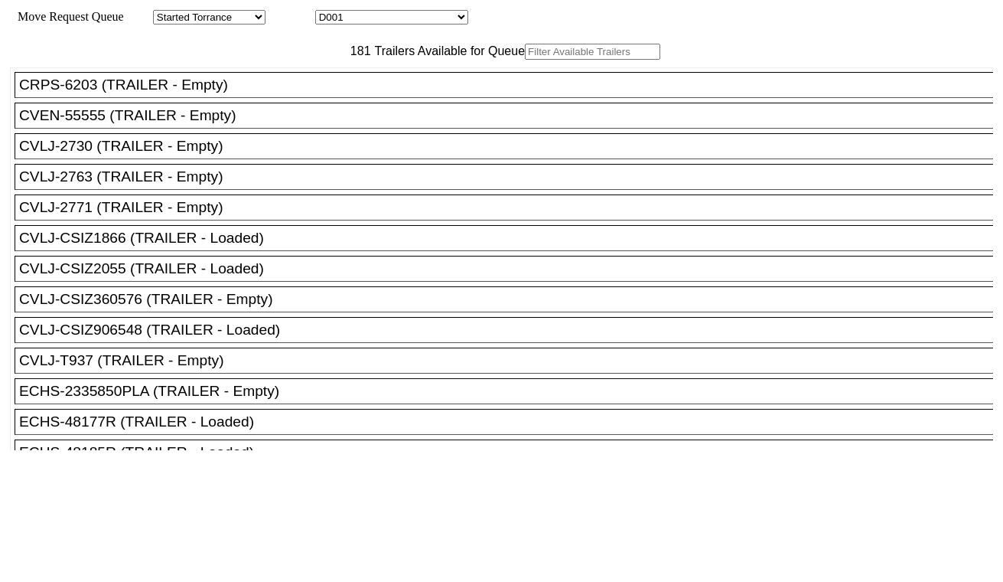
click at [525, 60] on input "text" at bounding box center [592, 52] width 135 height 16
paste input "CAIU4435256"
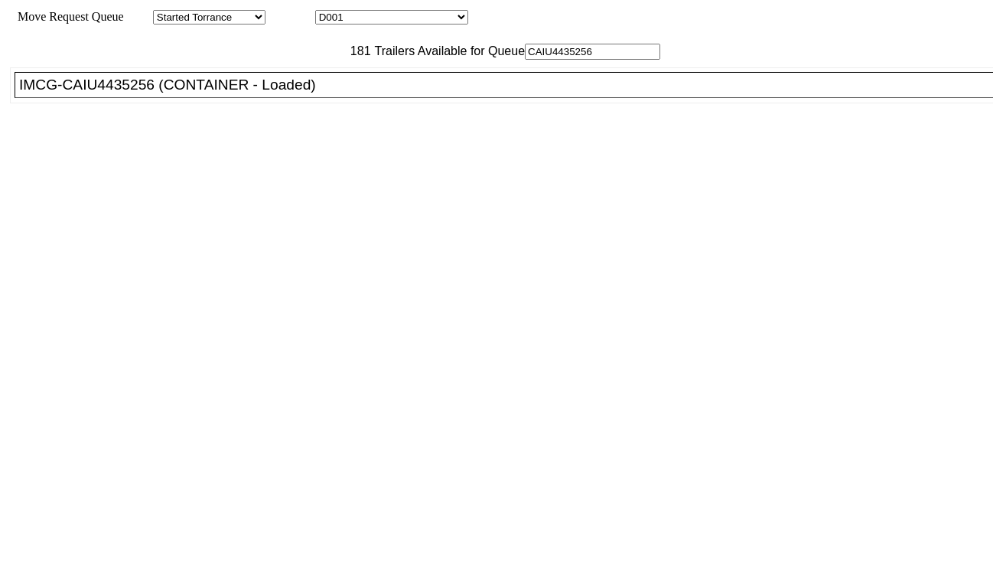
type input "CAIU4435256"
click at [322, 93] on div "IMCG-CAIU4435256 (CONTAINER - Loaded)" at bounding box center [510, 85] width 983 height 17
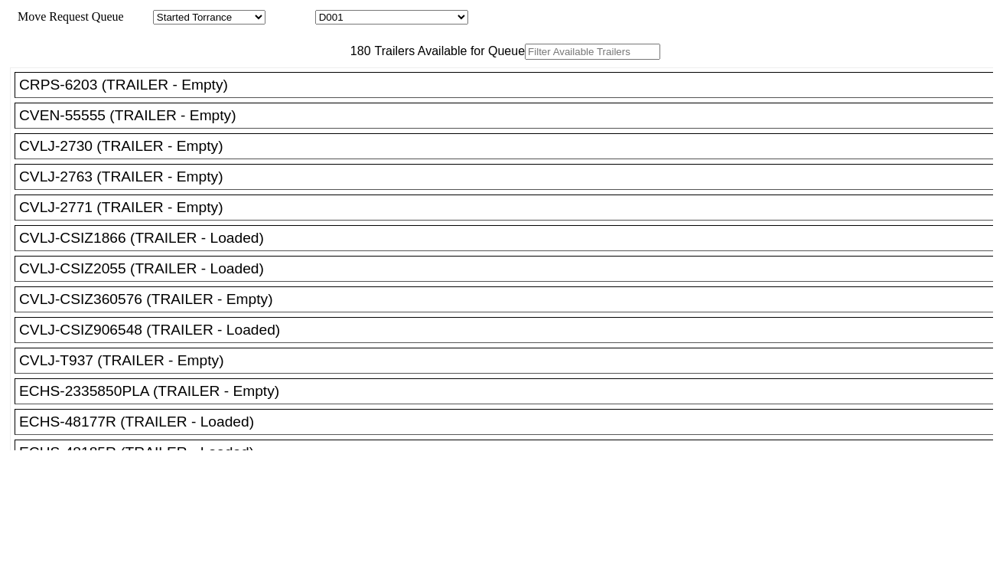
click at [400, 19] on select "D001 D002 D003 D004 D005 D006 D007 D008 D009 D010 D011 D012 D013 D014 D015 D016…" at bounding box center [391, 17] width 153 height 15
select select "3265"
click at [329, 12] on select "D001 D002 D003 D004 D005 D006 D007 D008 D009 D010 D011 D012 D013 D014 D015 D016…" at bounding box center [391, 17] width 153 height 15
click at [525, 60] on input "text" at bounding box center [592, 52] width 135 height 16
paste input "KOCU5001310"
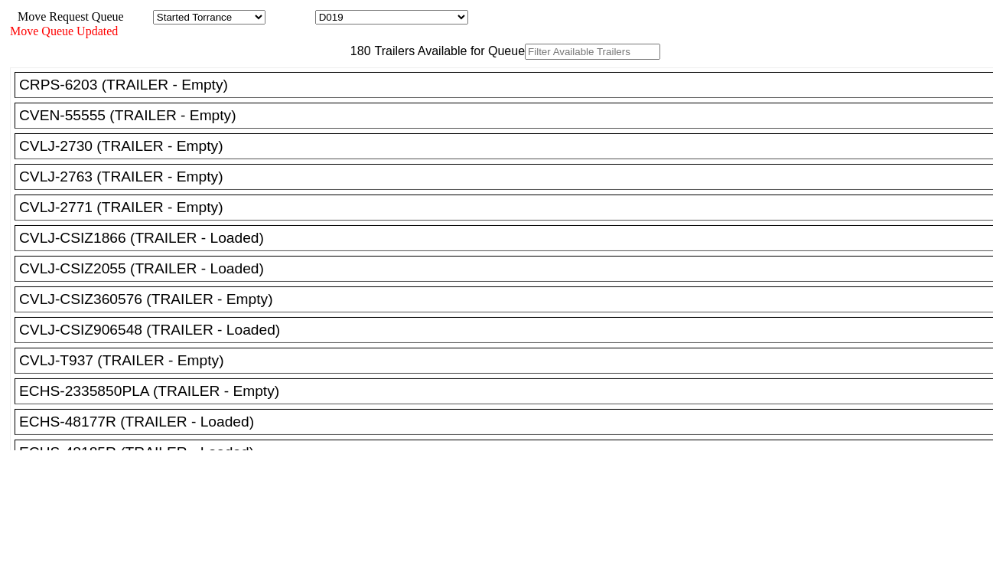
type input "KOCU5001310"
click at [311, 93] on div "CRPS-6203 (TRAILER - Empty)" at bounding box center [510, 85] width 983 height 17
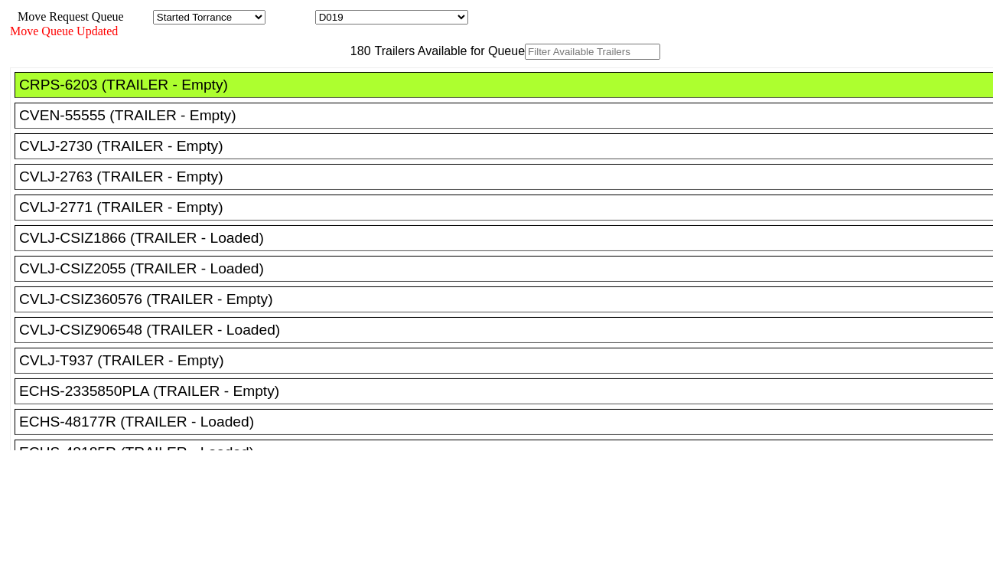
click at [525, 60] on input "text" at bounding box center [592, 52] width 135 height 16
paste input "KOCU5001310"
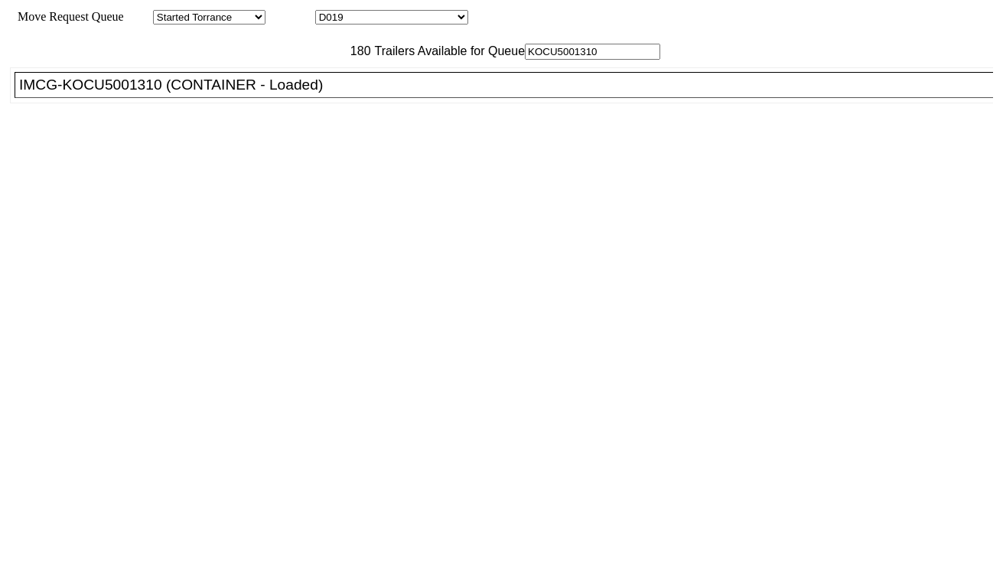
type input "KOCU5001310"
click at [298, 93] on div "IMCG-KOCU5001310 (CONTAINER - Loaded)" at bounding box center [510, 85] width 983 height 17
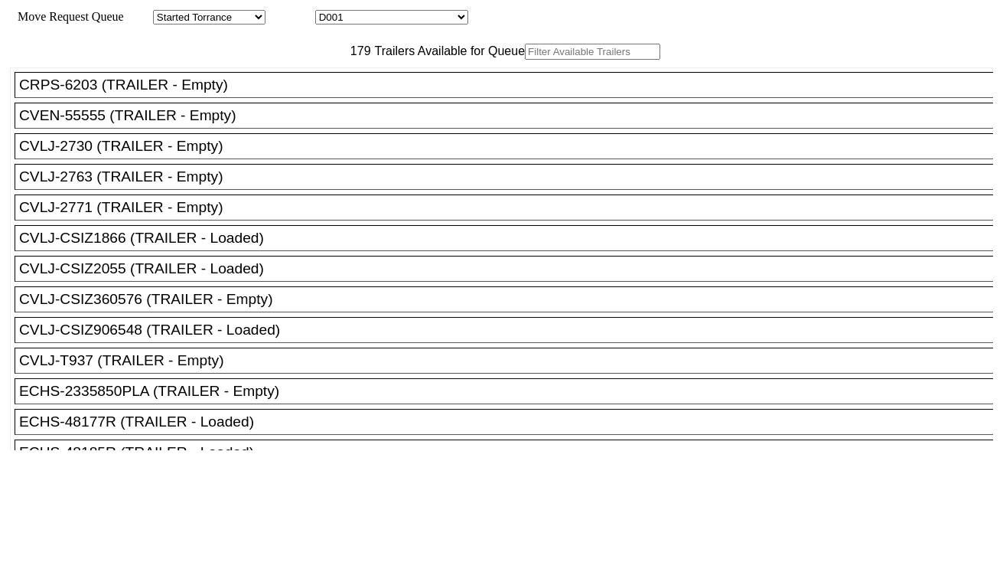
click at [442, 21] on select "D001 D002 D003 D004 D005 D006 D007 D008 D009 D010 D011 D012 D013 D014 D015 D016…" at bounding box center [391, 17] width 153 height 15
select select "3266"
click at [329, 12] on select "D001 D002 D003 D004 D005 D006 D007 D008 D009 D010 D011 D012 D013 D014 D015 D016…" at bounding box center [391, 17] width 153 height 15
click at [525, 60] on input "text" at bounding box center [592, 52] width 135 height 16
paste input "CAAU6107042"
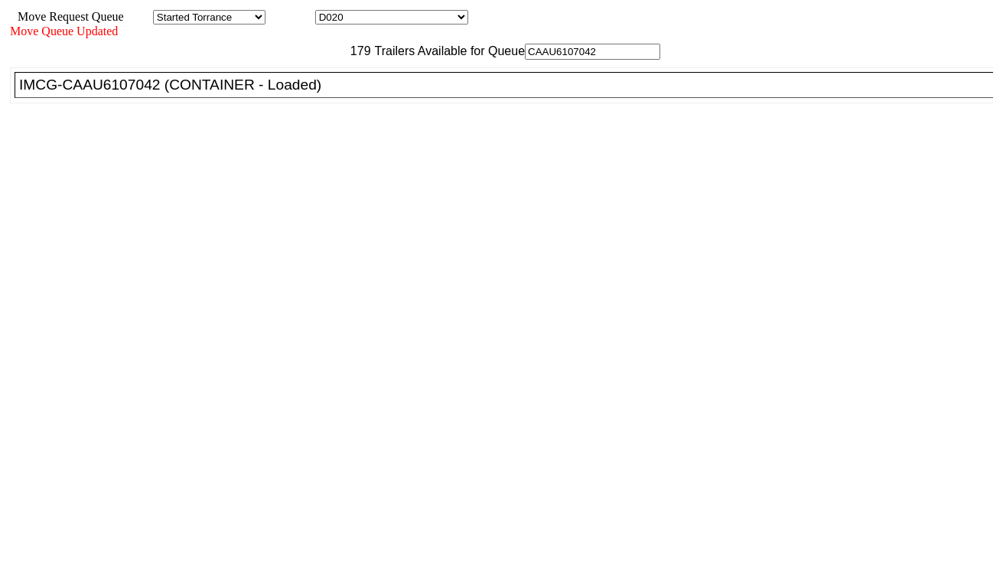
type input "CAAU6107042"
click at [319, 93] on div "IMCG-CAAU6107042 (CONTAINER - Loaded)" at bounding box center [510, 85] width 983 height 17
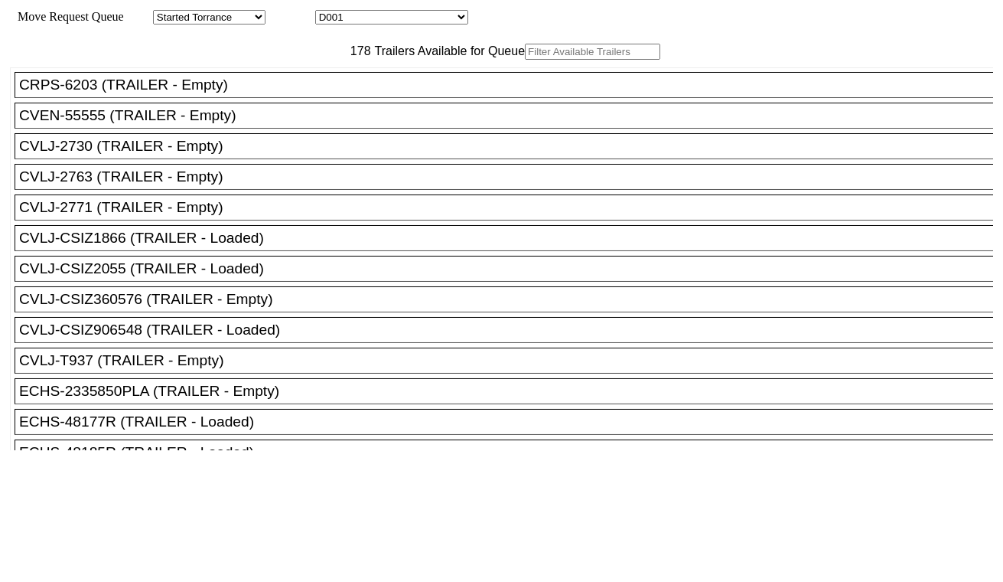
click at [424, 19] on select "D001 D002 D003 D004 D005 D006 D007 D008 D009 D010 D011 D012 D013 D014 D015 D016…" at bounding box center [391, 17] width 153 height 15
select select "3267"
click at [329, 12] on select "D001 D002 D003 D004 D005 D006 D007 D008 D009 D010 D011 D012 D013 D014 D015 D016…" at bounding box center [391, 17] width 153 height 15
click at [525, 60] on input "text" at bounding box center [592, 52] width 135 height 16
paste input "KOCU4019720"
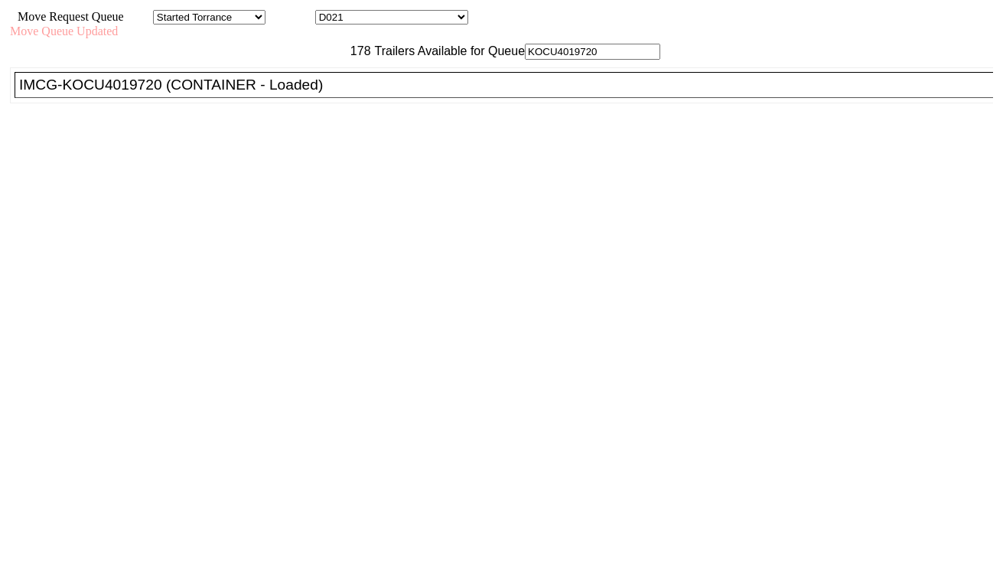
type input "KOCU4019720"
click at [287, 93] on div "IMCG-KOCU4019720 (CONTAINER - Loaded)" at bounding box center [510, 85] width 983 height 17
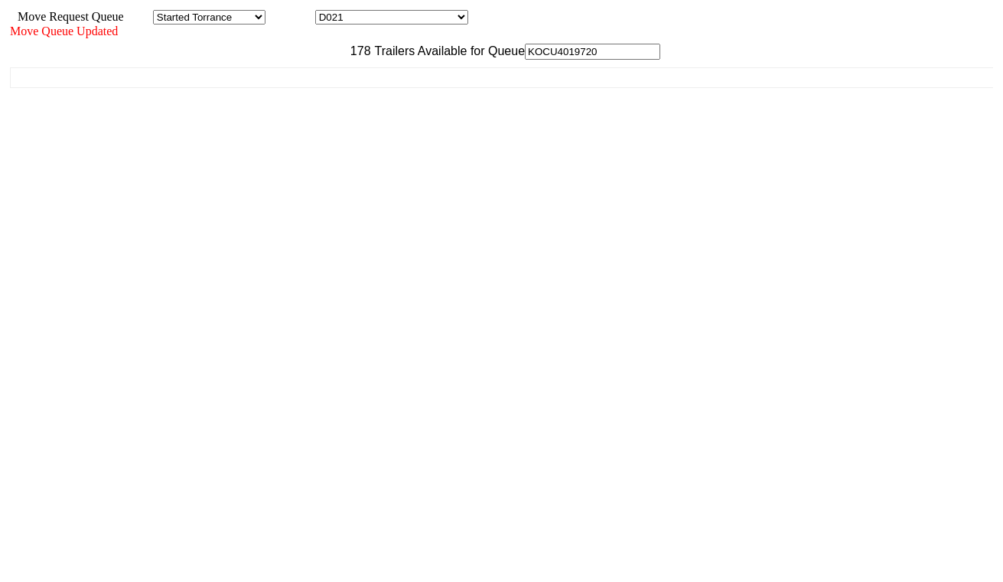
drag, startPoint x: 553, startPoint y: 246, endPoint x: 850, endPoint y: 500, distance: 390.8
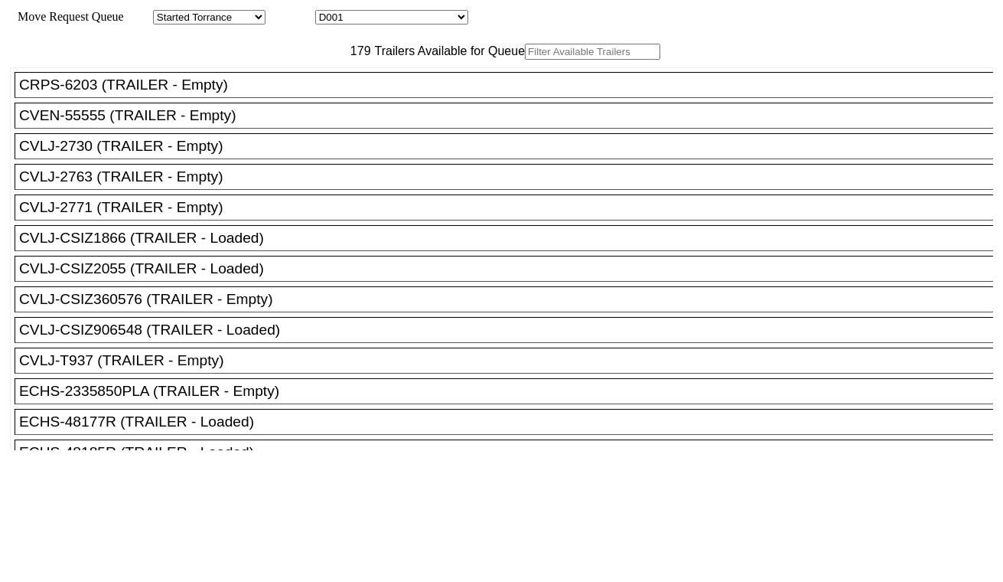
click at [525, 60] on input "text" at bounding box center [592, 52] width 135 height 16
paste input "UACU5733760"
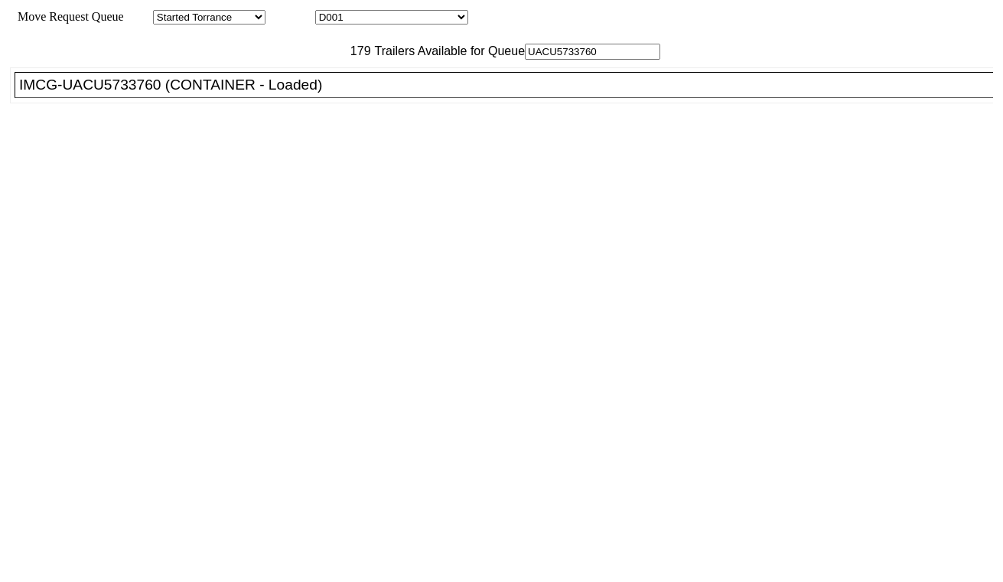
type input "UACU5733760"
click at [315, 93] on div "IMCG-UACU5733760 (CONTAINER - Loaded)" at bounding box center [510, 85] width 983 height 17
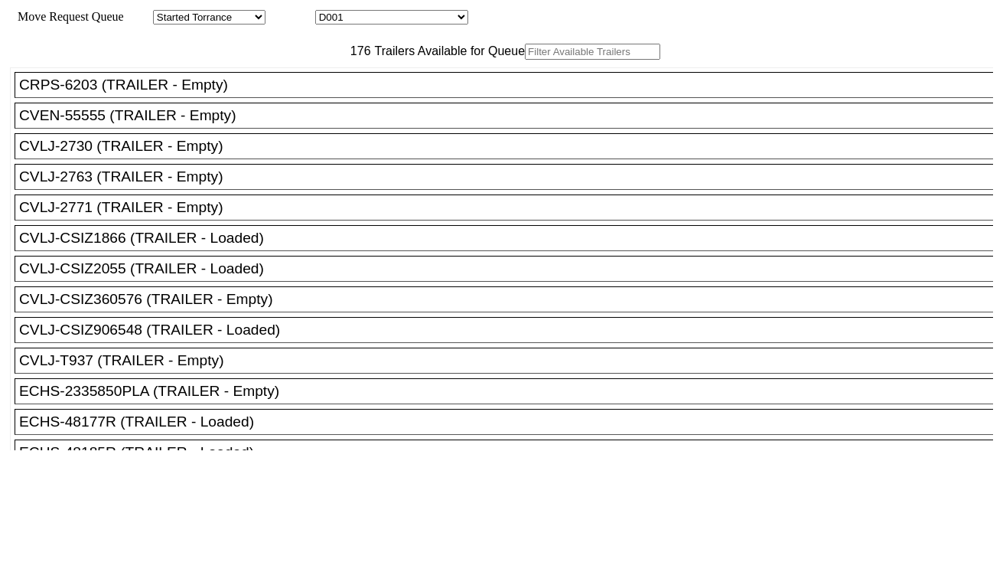
click at [525, 60] on input "text" at bounding box center [592, 52] width 135 height 16
paste input "GCXU5276099"
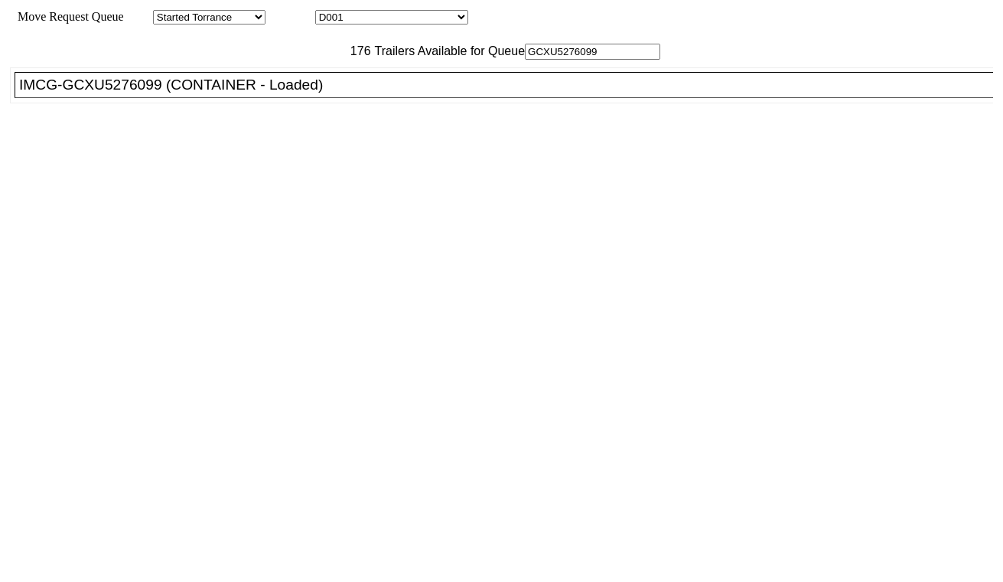
type input "GCXU5276099"
drag, startPoint x: 308, startPoint y: 121, endPoint x: 400, endPoint y: 171, distance: 104.8
click at [309, 93] on div "IMCG-GCXU5276099 (CONTAINER - Loaded)" at bounding box center [510, 85] width 983 height 17
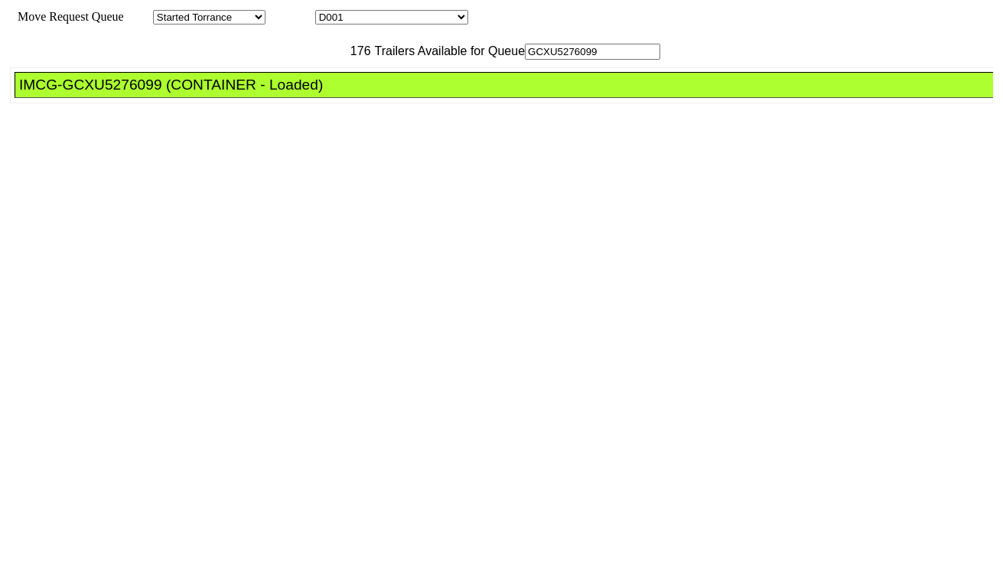
drag, startPoint x: 456, startPoint y: 209, endPoint x: 474, endPoint y: 214, distance: 19.1
